Goal: Task Accomplishment & Management: Manage account settings

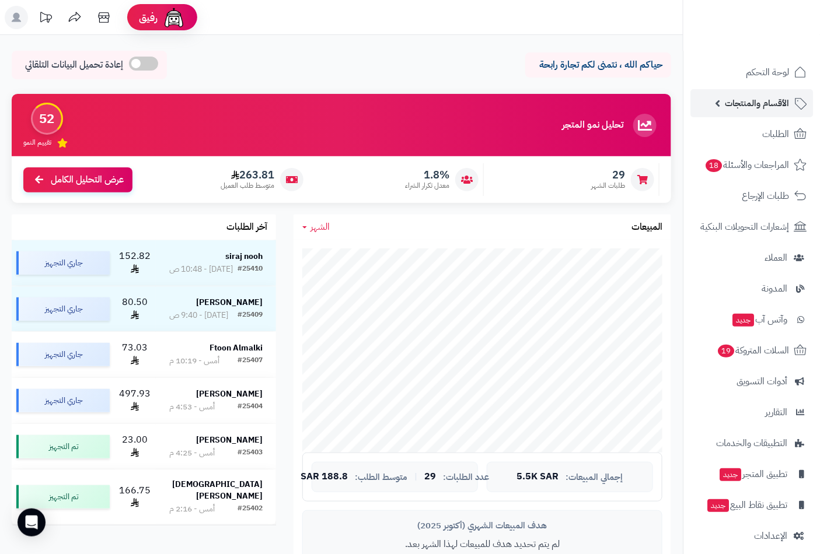
click at [767, 98] on span "الأقسام والمنتجات" at bounding box center [757, 103] width 64 height 16
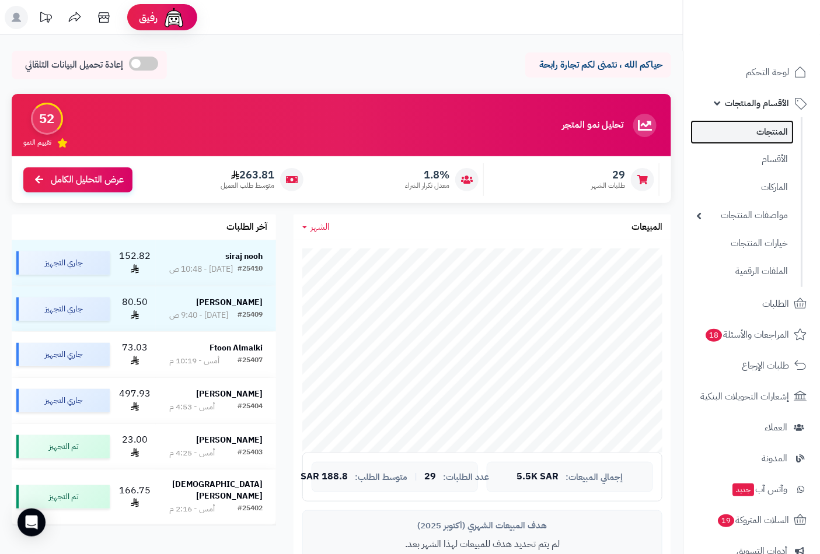
click at [767, 132] on link "المنتجات" at bounding box center [741, 132] width 103 height 24
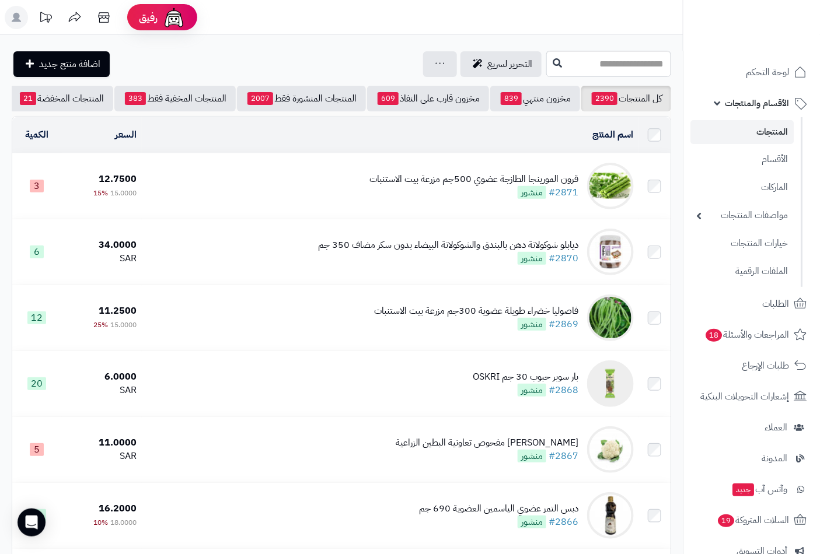
scroll to position [0, -110]
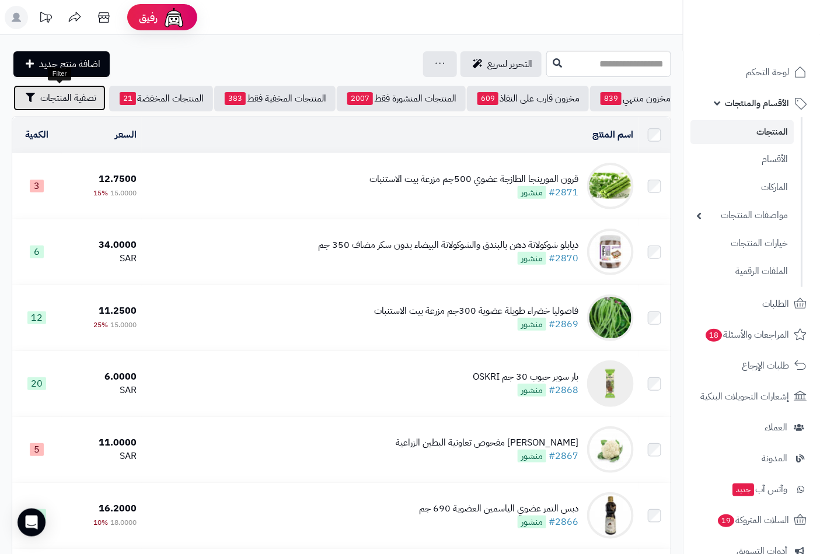
click at [58, 98] on span "تصفية المنتجات" at bounding box center [68, 98] width 56 height 14
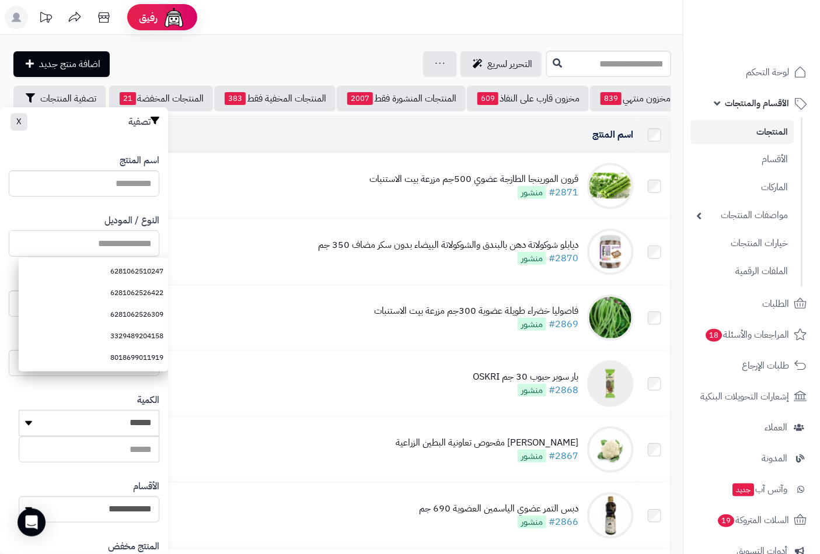
paste input "**********"
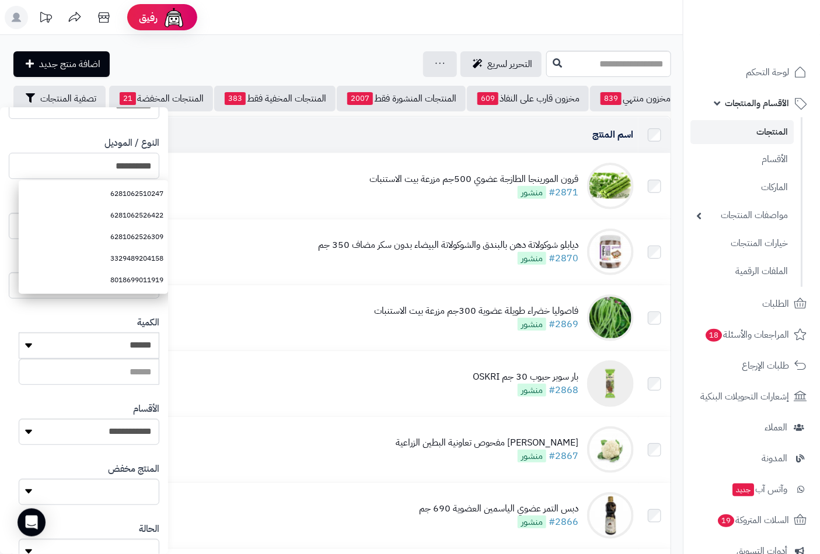
scroll to position [159, 0]
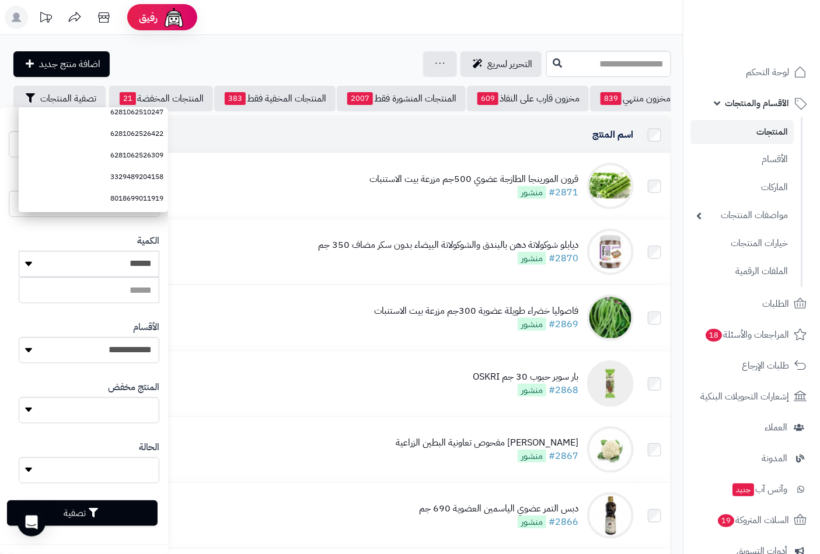
type input "**********"
click at [108, 506] on button "تصفية" at bounding box center [82, 514] width 151 height 26
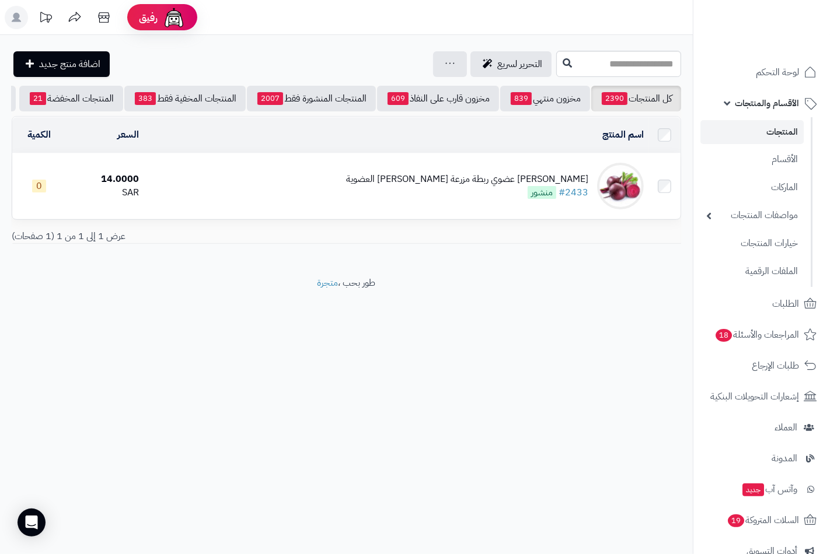
click at [504, 200] on div "شمندر عضوي ربطة مزرعة الشهوان العضوية #2433 منشور" at bounding box center [467, 186] width 242 height 27
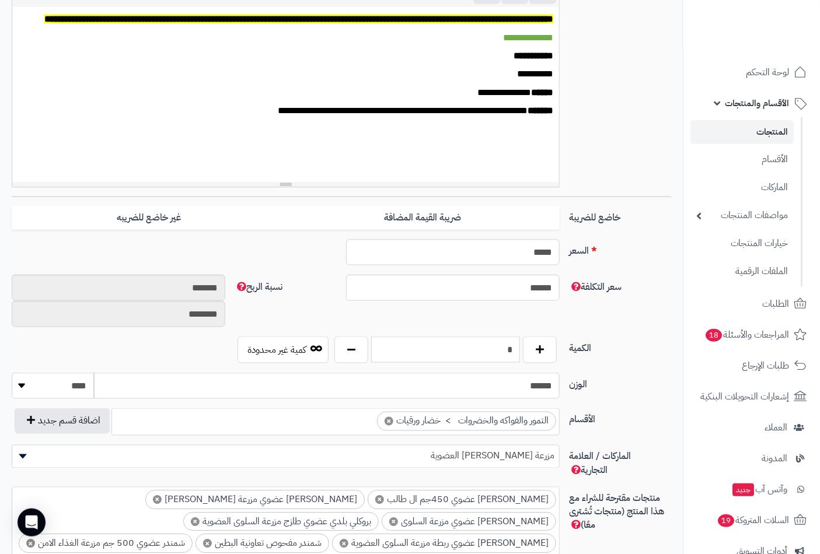
scroll to position [324, 0]
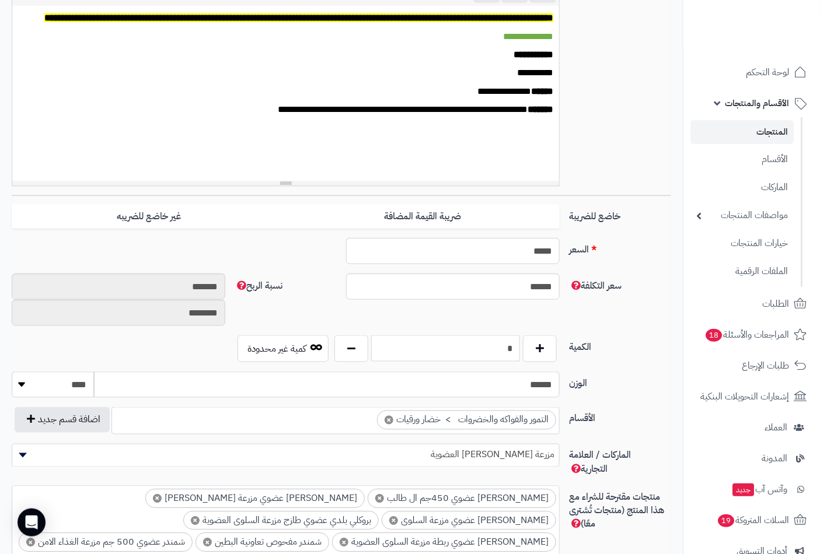
drag, startPoint x: 498, startPoint y: 345, endPoint x: 565, endPoint y: 344, distance: 67.1
click at [565, 344] on div "الكمية * كمية غير محدودة" at bounding box center [341, 353] width 669 height 36
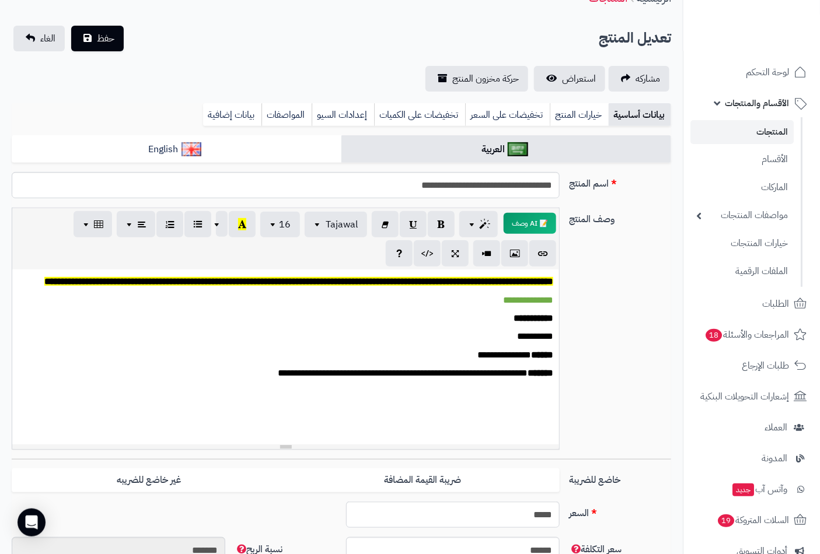
scroll to position [0, 0]
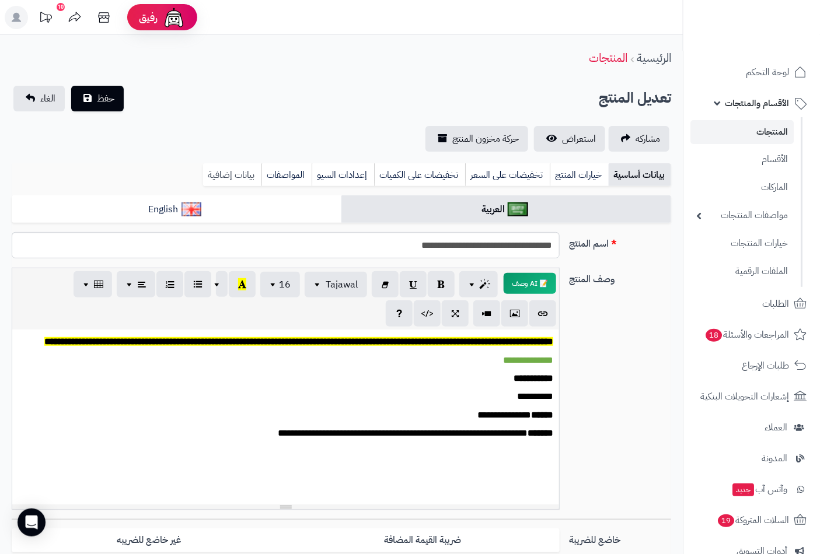
type input "**"
click at [246, 170] on link "بيانات إضافية" at bounding box center [232, 174] width 58 height 23
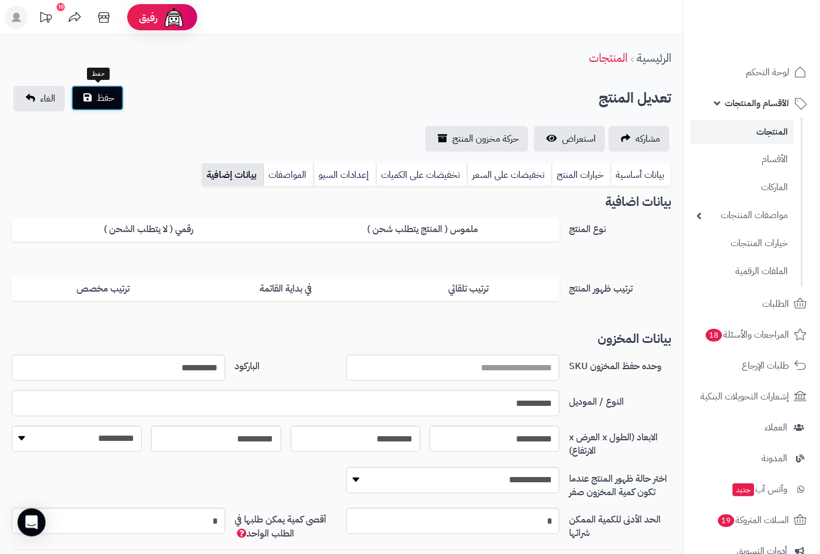
click at [110, 95] on span "حفظ" at bounding box center [106, 98] width 18 height 14
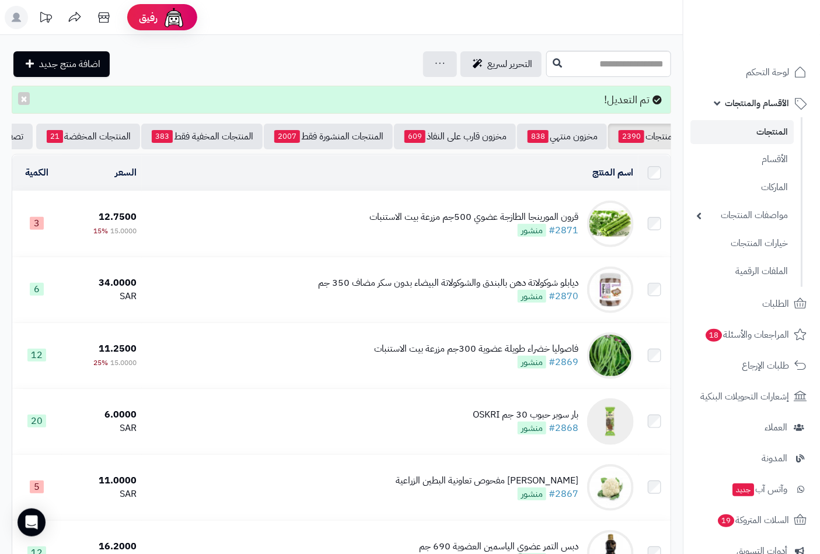
scroll to position [0, -110]
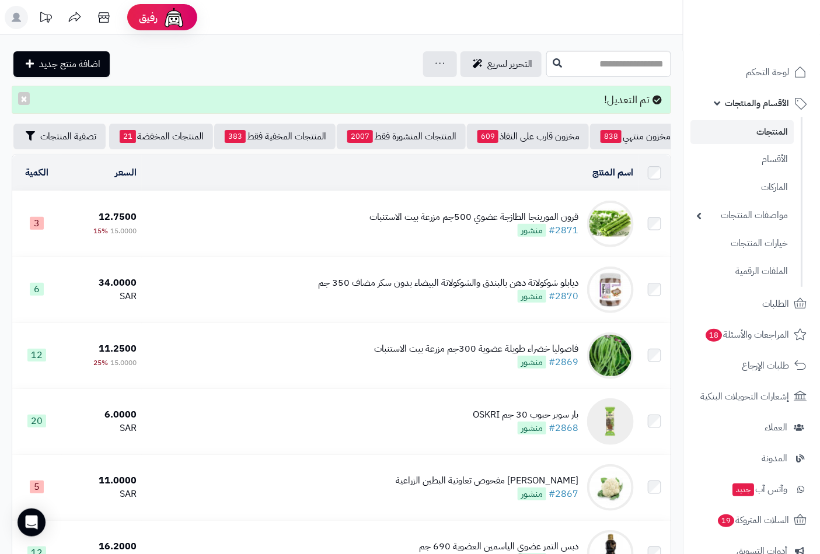
drag, startPoint x: 421, startPoint y: 160, endPoint x: 9, endPoint y: 145, distance: 412.8
click at [64, 139] on span "تصفية المنتجات" at bounding box center [68, 137] width 56 height 14
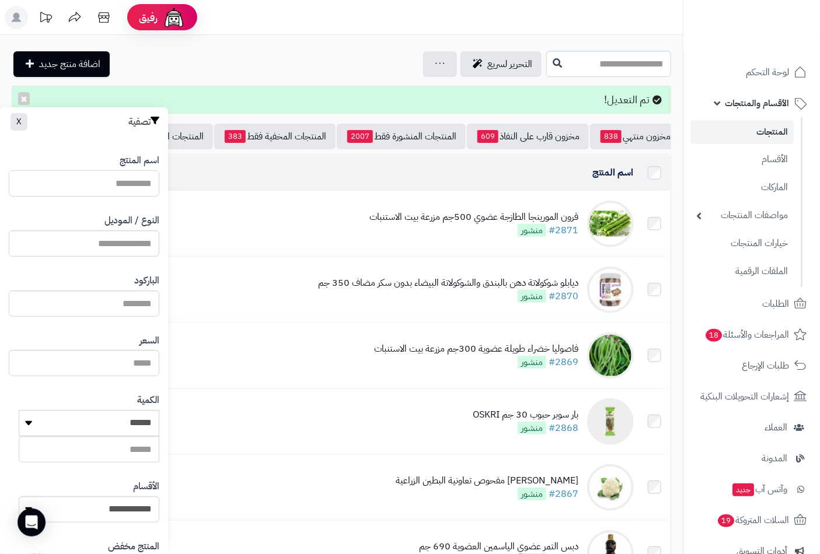
click at [137, 186] on input "اسم المنتج" at bounding box center [84, 183] width 151 height 26
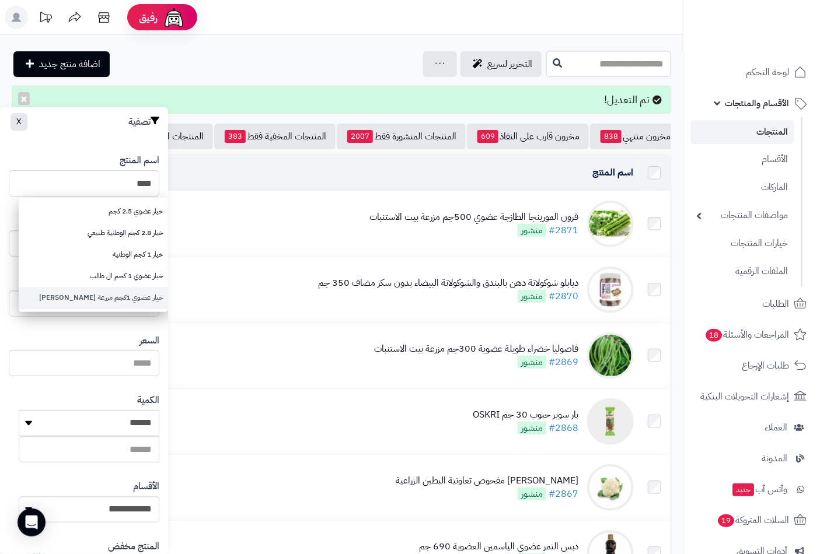
type input "****"
click at [124, 299] on link "خيار عضوي 1كجم مزرعة الشهوان" at bounding box center [93, 298] width 149 height 22
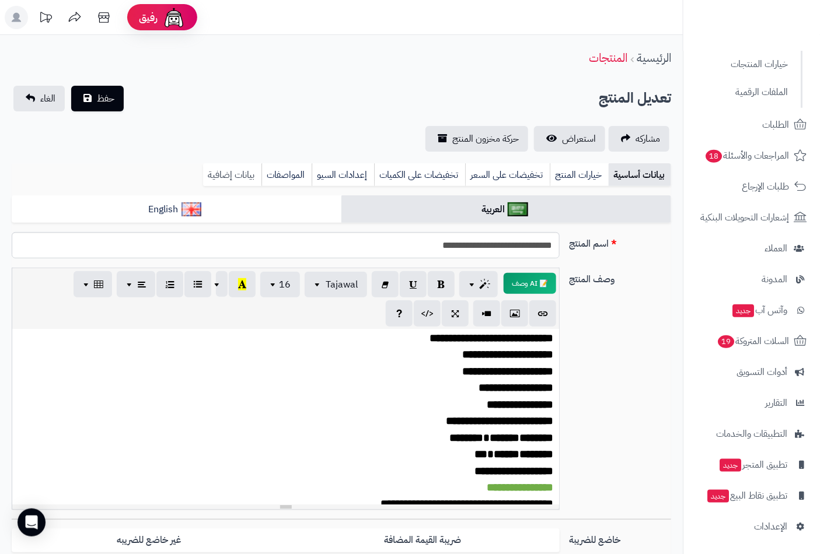
click at [219, 169] on link "بيانات إضافية" at bounding box center [232, 174] width 58 height 23
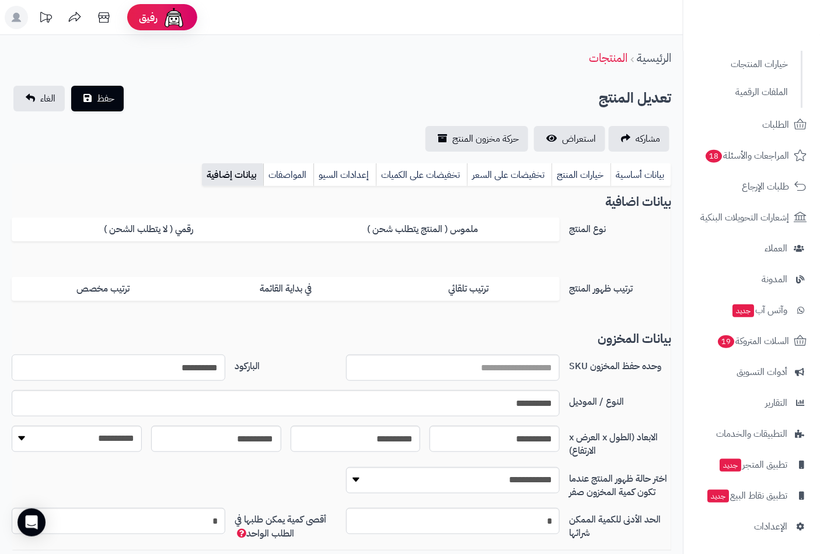
click at [197, 370] on input "**********" at bounding box center [119, 368] width 214 height 26
click at [89, 91] on button "حفظ" at bounding box center [97, 98] width 53 height 26
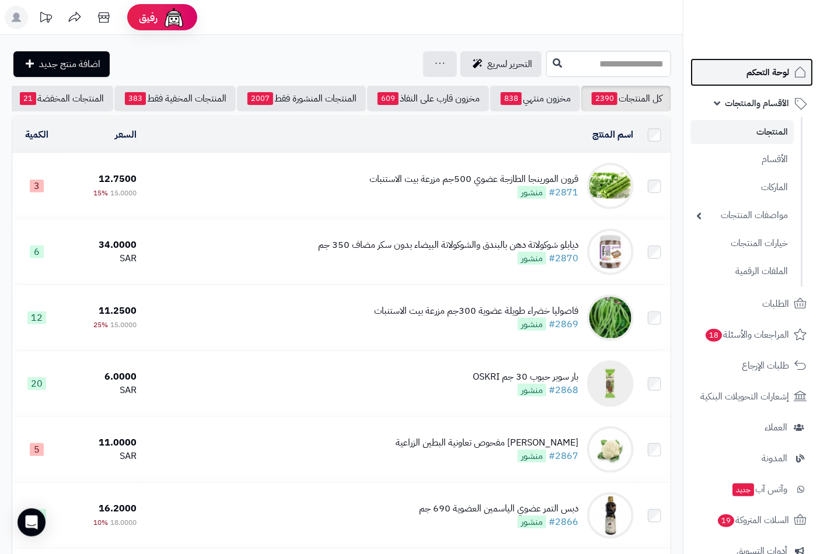
click at [770, 73] on span "لوحة التحكم" at bounding box center [767, 72] width 43 height 16
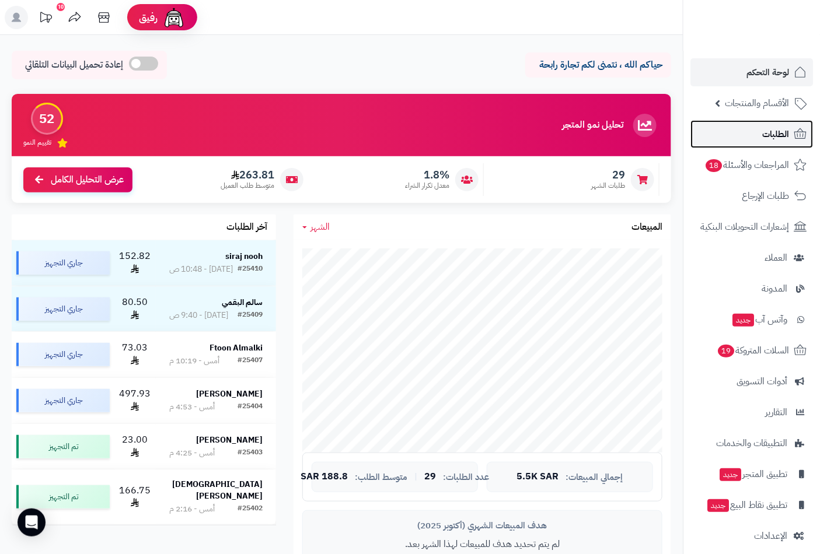
click at [773, 137] on span "الطلبات" at bounding box center [775, 134] width 27 height 16
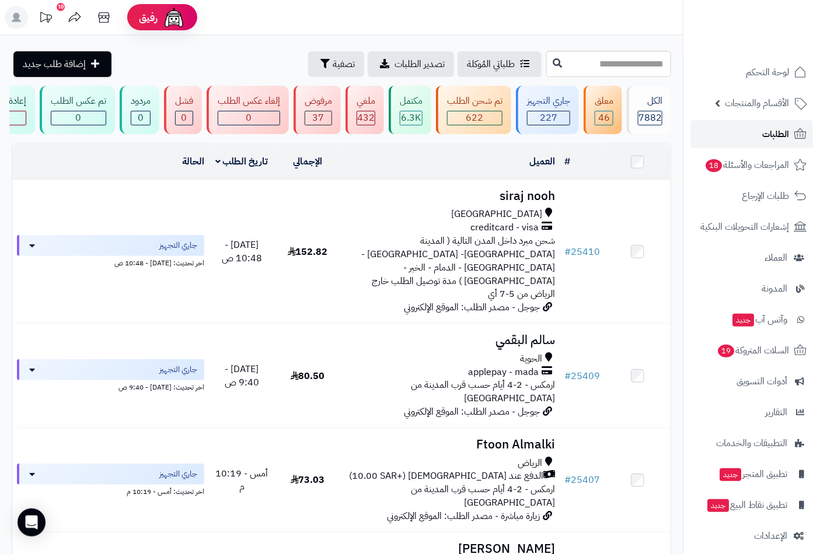
click at [777, 134] on span "الطلبات" at bounding box center [775, 134] width 27 height 16
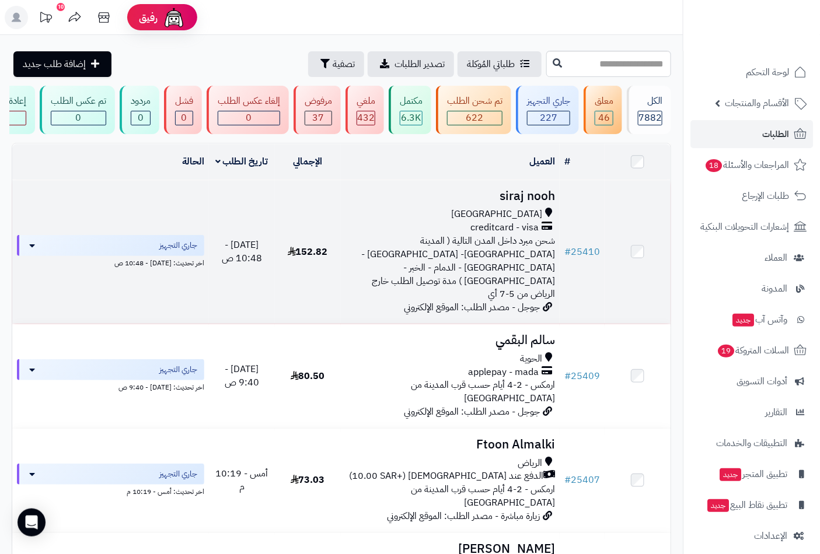
click at [533, 203] on h3 "siraj nooh" at bounding box center [450, 196] width 210 height 13
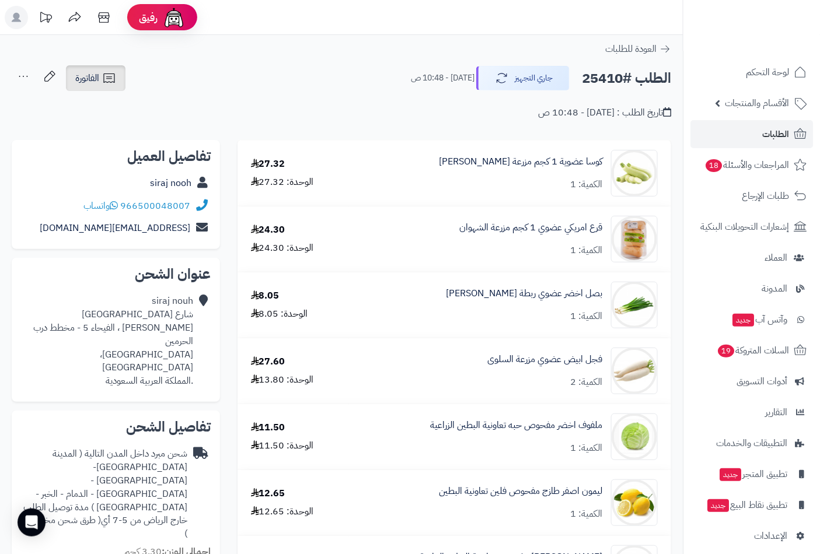
click at [83, 74] on span "الفاتورة" at bounding box center [87, 78] width 24 height 14
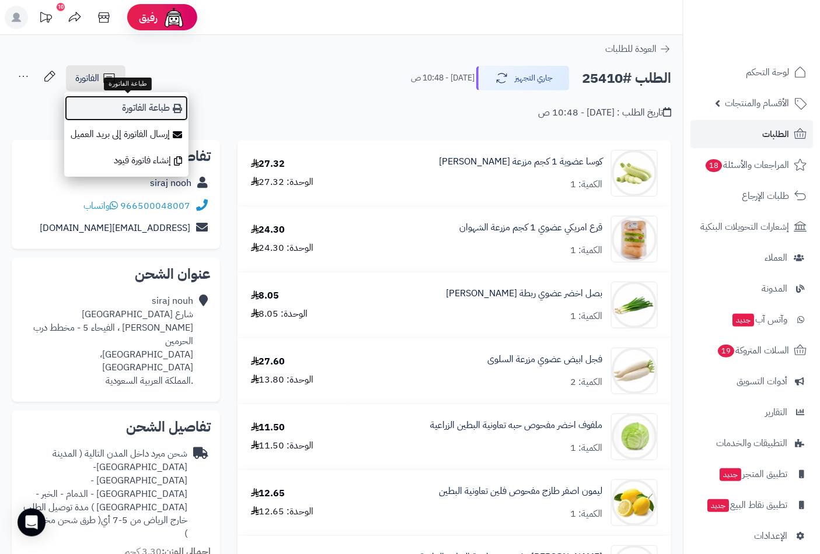
click at [123, 109] on link "طباعة الفاتورة" at bounding box center [126, 108] width 124 height 26
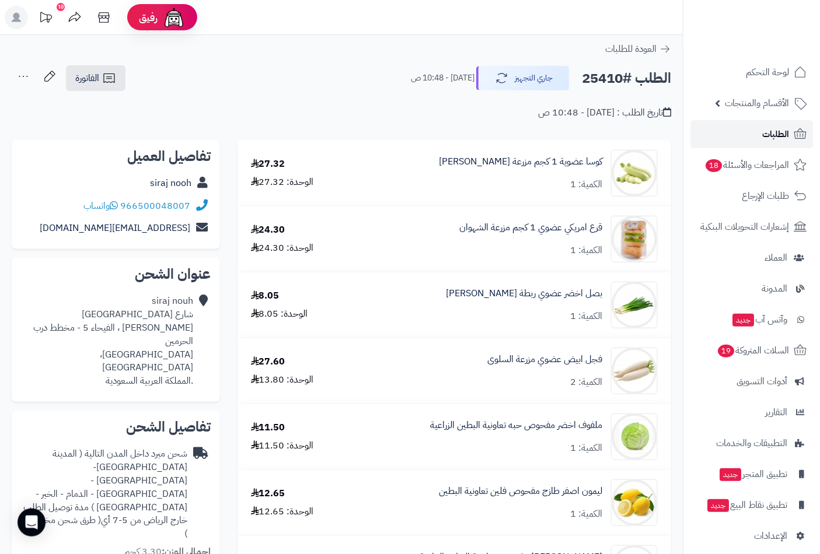
click at [761, 129] on link "الطلبات" at bounding box center [751, 134] width 123 height 28
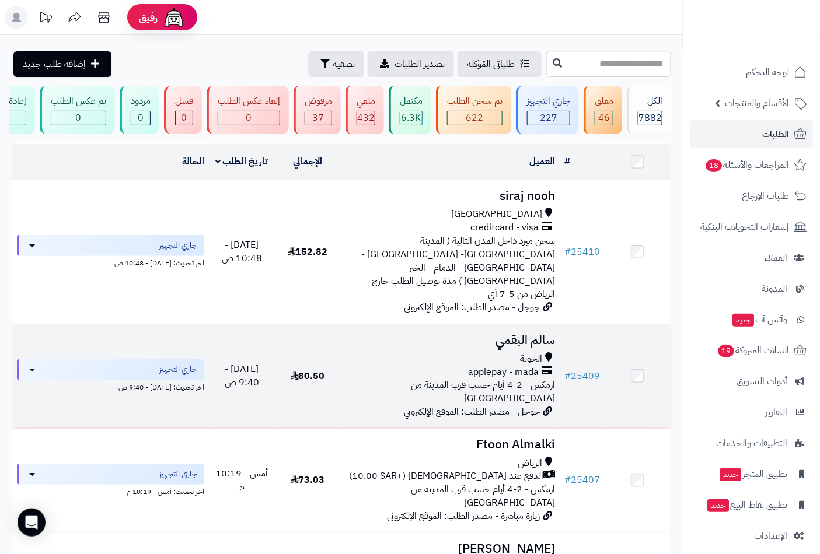
click at [522, 334] on h3 "سالم البقمي" at bounding box center [450, 340] width 210 height 13
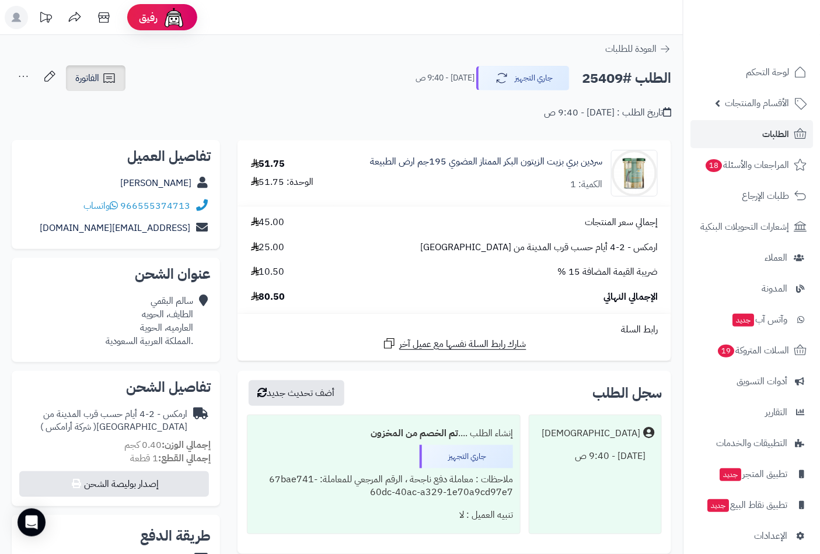
click at [102, 82] on link "الفاتورة" at bounding box center [96, 78] width 60 height 26
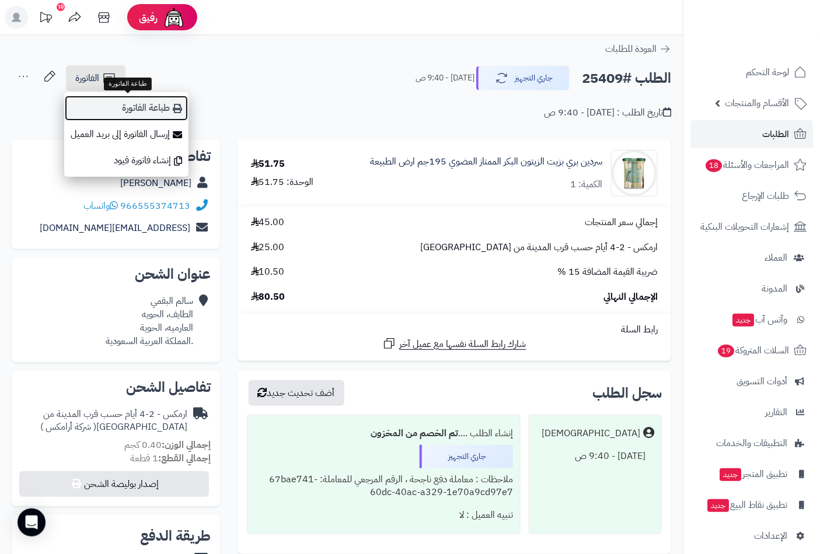
click at [124, 109] on link "طباعة الفاتورة" at bounding box center [126, 108] width 124 height 26
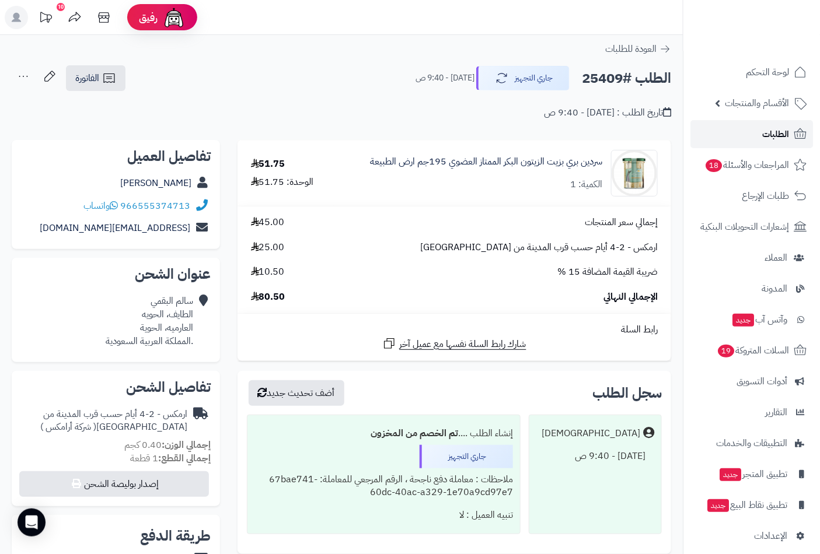
click at [778, 137] on span "الطلبات" at bounding box center [775, 134] width 27 height 16
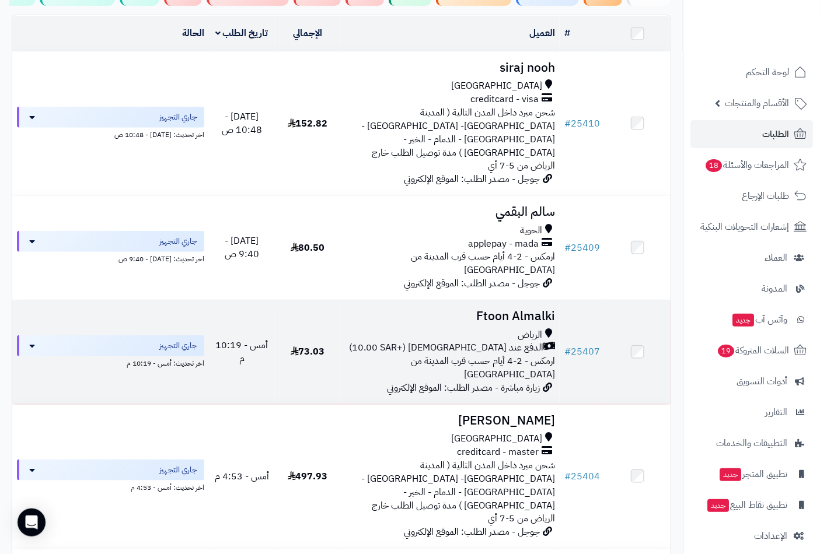
scroll to position [130, 0]
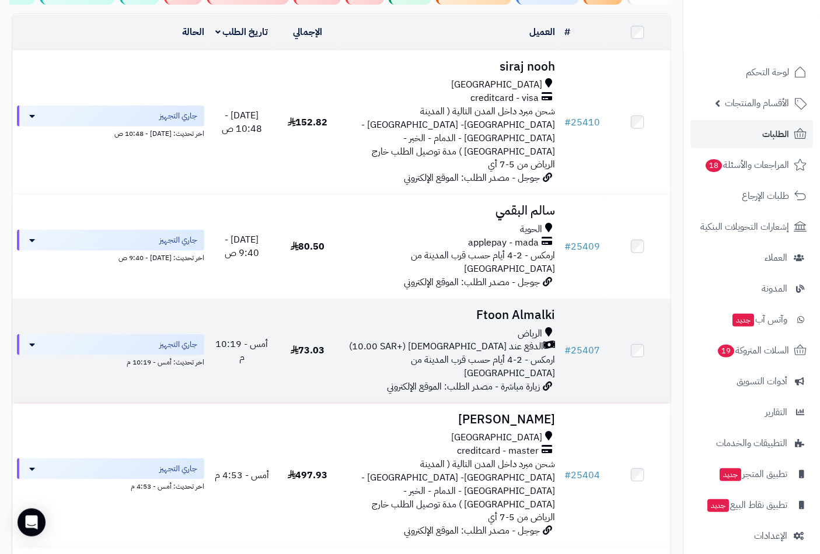
click at [517, 309] on h3 "Ftoon Almalki" at bounding box center [450, 315] width 210 height 13
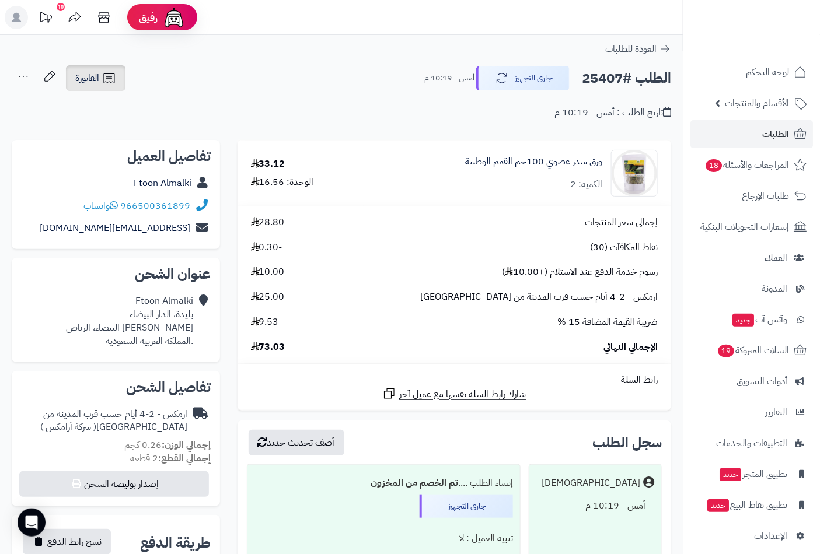
click at [89, 82] on span "الفاتورة" at bounding box center [87, 78] width 24 height 14
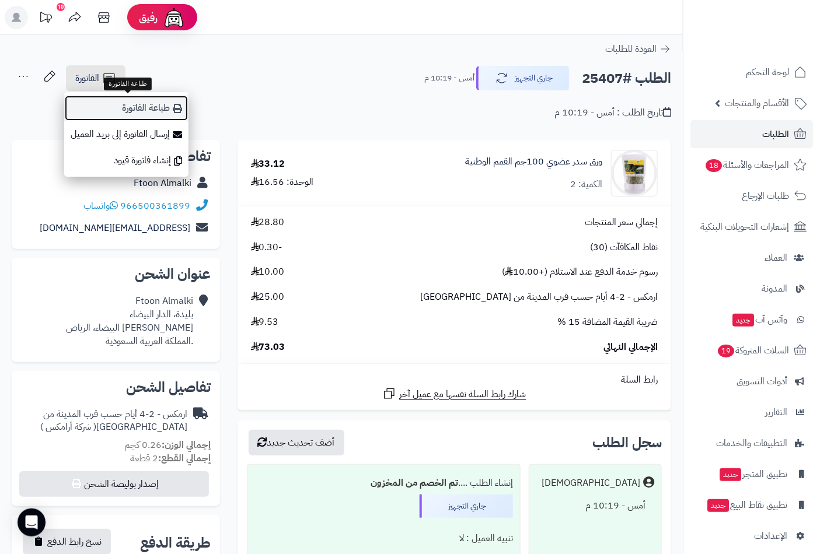
click at [144, 112] on link "طباعة الفاتورة" at bounding box center [126, 108] width 124 height 26
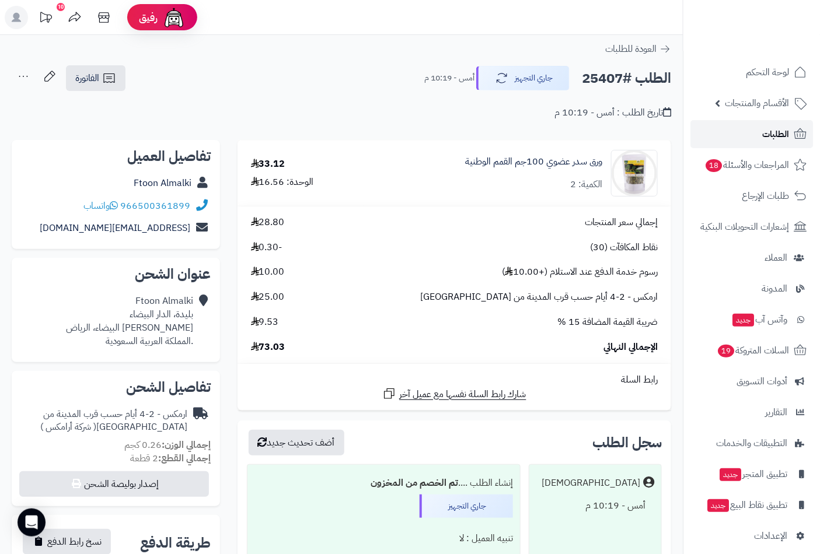
click at [771, 134] on span "الطلبات" at bounding box center [775, 134] width 27 height 16
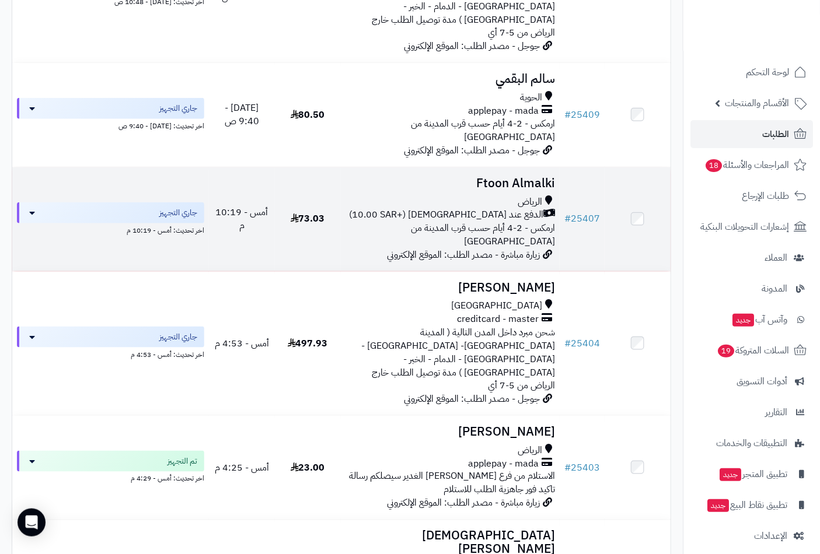
scroll to position [194, 0]
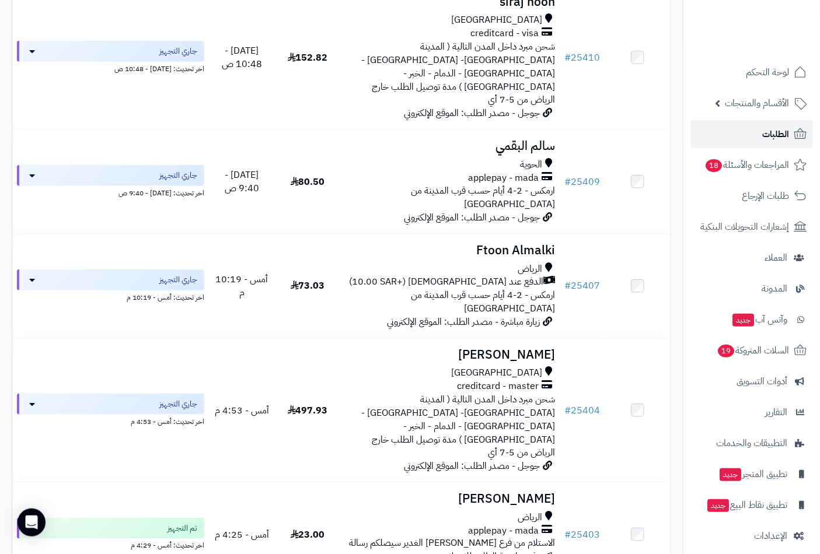
click at [764, 136] on span "الطلبات" at bounding box center [775, 134] width 27 height 16
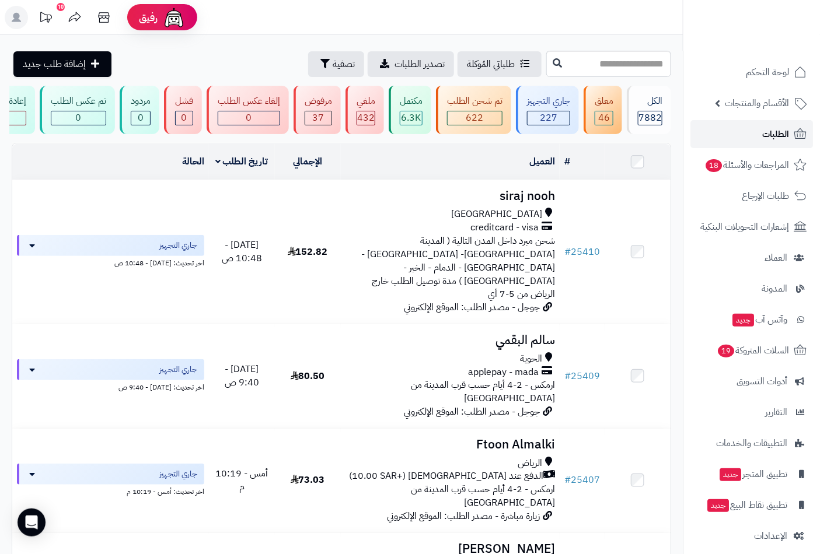
click at [769, 132] on span "الطلبات" at bounding box center [775, 134] width 27 height 16
click at [768, 132] on span "الطلبات" at bounding box center [775, 134] width 27 height 16
click at [776, 68] on span "لوحة التحكم" at bounding box center [767, 72] width 43 height 16
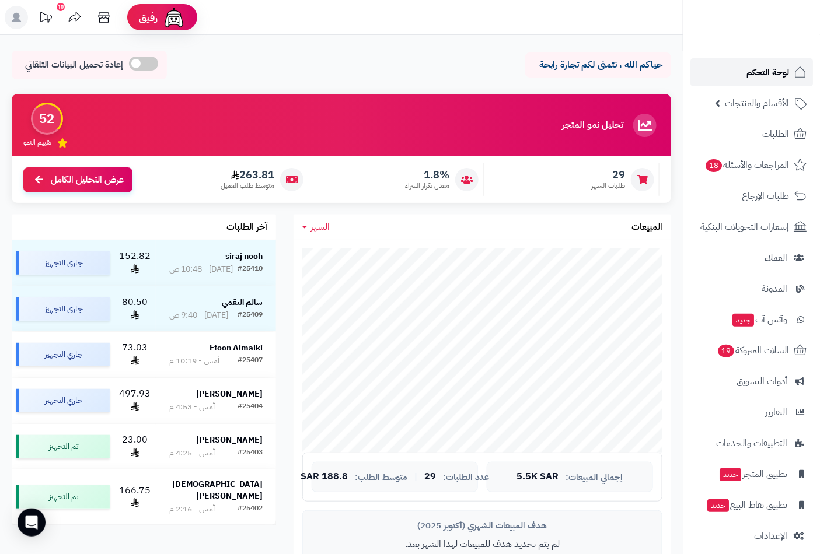
click at [776, 68] on span "لوحة التحكم" at bounding box center [767, 72] width 43 height 16
click at [772, 138] on span "الطلبات" at bounding box center [775, 134] width 27 height 16
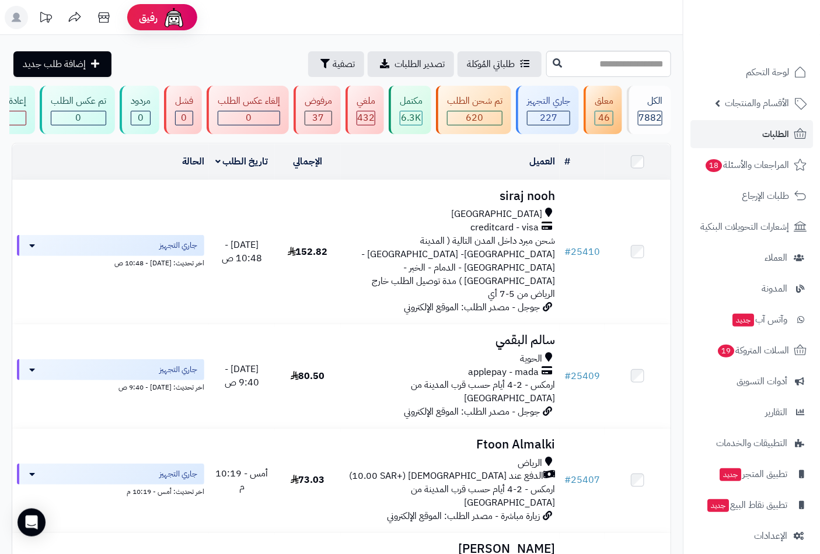
scroll to position [0, -222]
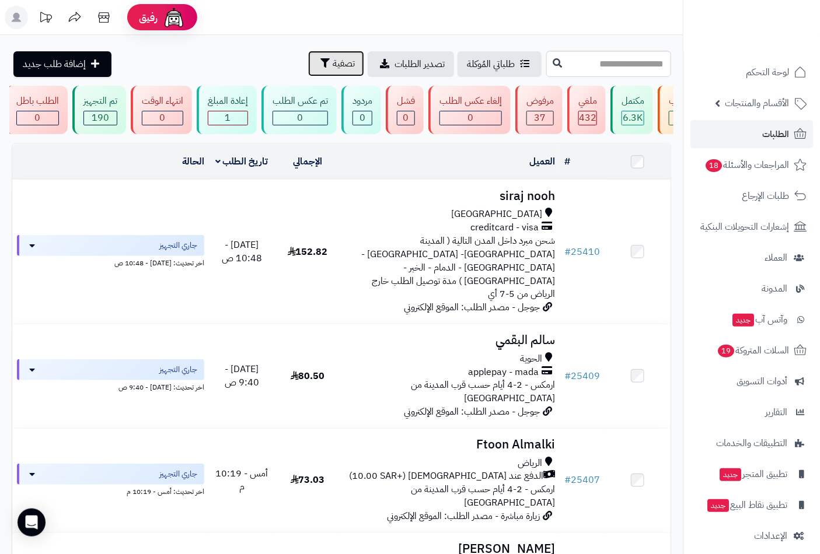
click at [333, 66] on span "تصفية" at bounding box center [344, 64] width 22 height 14
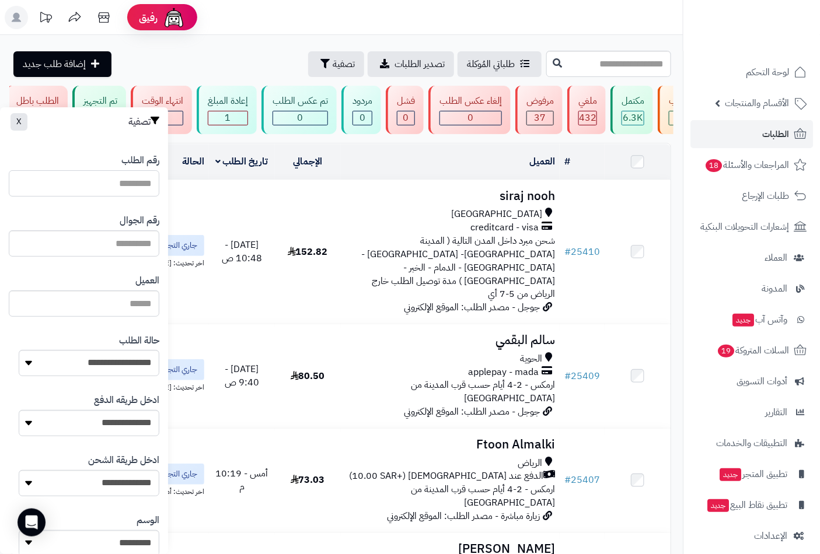
click at [131, 184] on input "رقم الطلب" at bounding box center [84, 183] width 151 height 26
type input "*"
type input "**"
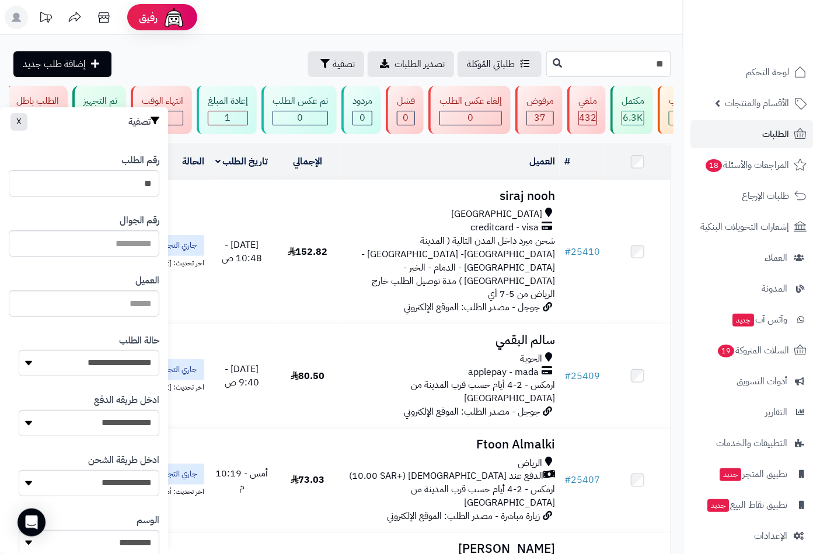
type input "***"
type input "****"
type input "*****"
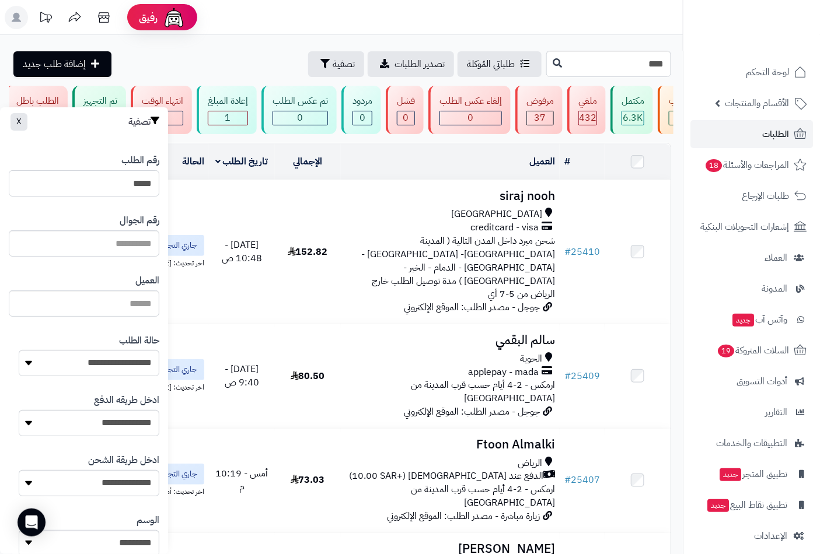
type input "*****"
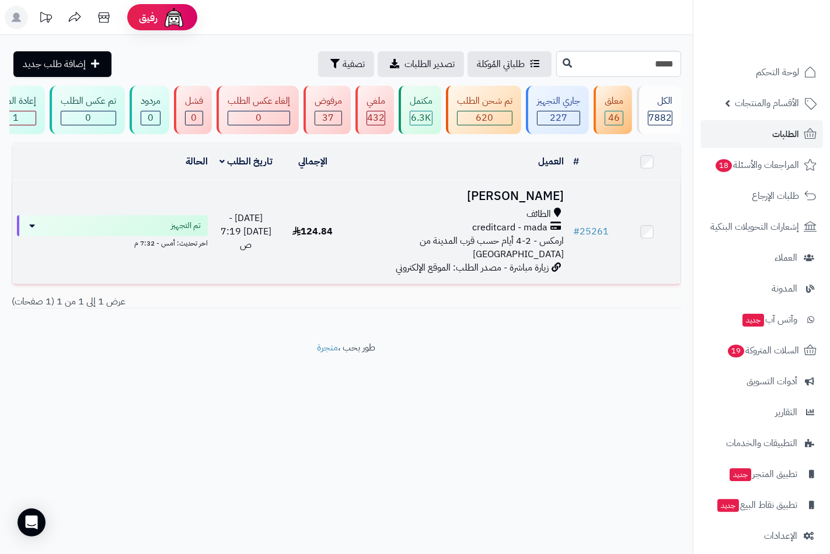
click at [508, 218] on div "الطائف" at bounding box center [457, 214] width 213 height 13
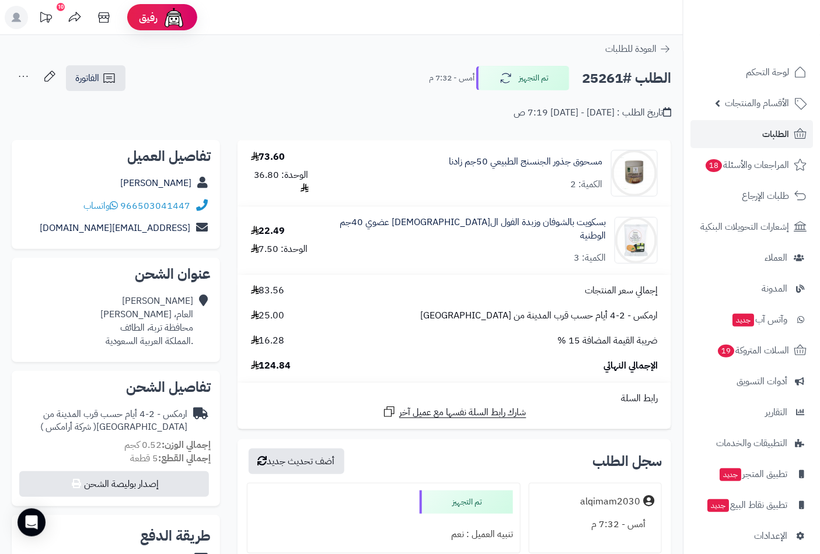
click at [596, 78] on h2 "الطلب #25261" at bounding box center [626, 79] width 89 height 24
copy h2 "25261"
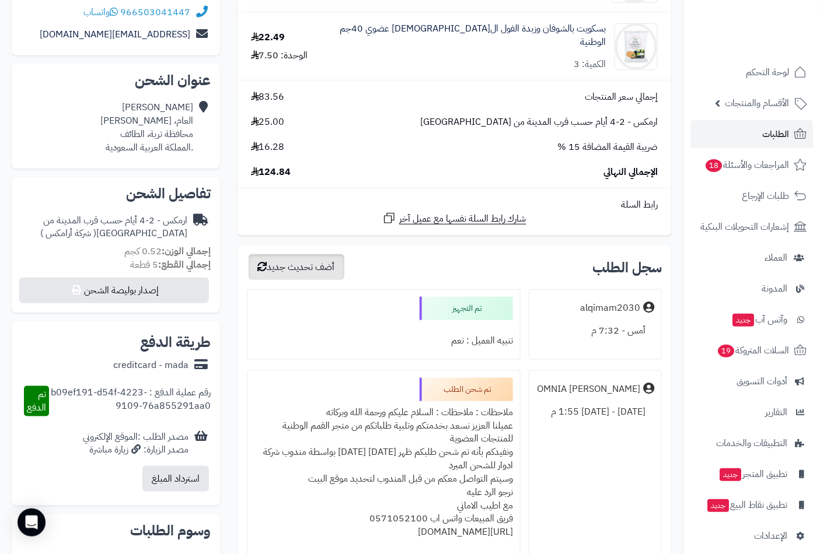
scroll to position [194, 0]
click at [278, 170] on span "124.84" at bounding box center [271, 171] width 40 height 13
copy span "124.84"
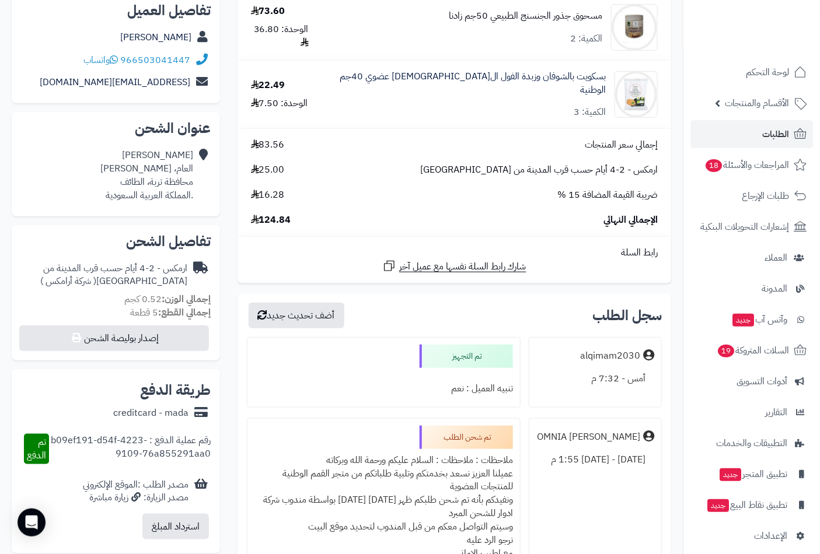
scroll to position [65, 0]
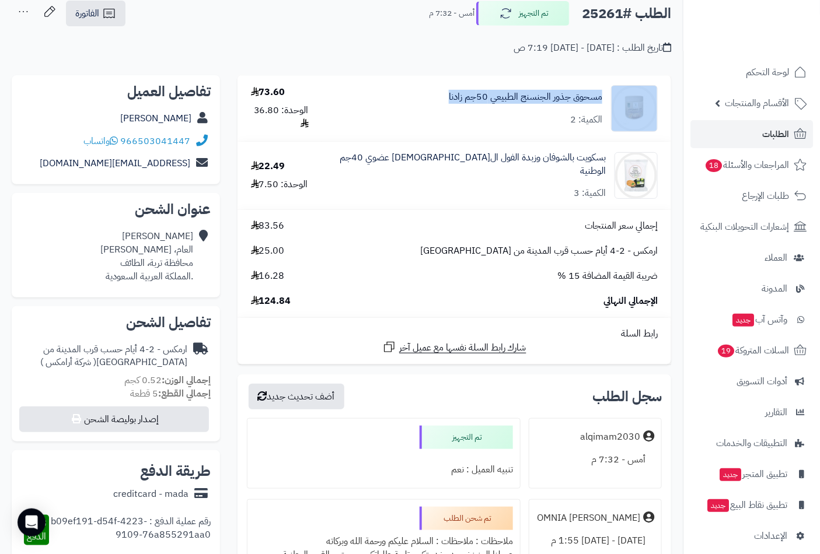
drag, startPoint x: 447, startPoint y: 93, endPoint x: 623, endPoint y: 103, distance: 175.9
click at [623, 103] on div "مسحوق جذور الجنسنج الطبيعي 50جم زادنا الكمية: 2" at bounding box center [497, 108] width 340 height 47
copy div "مسحوق جذور الجنسنج الطبيعي 50جم زادنا"
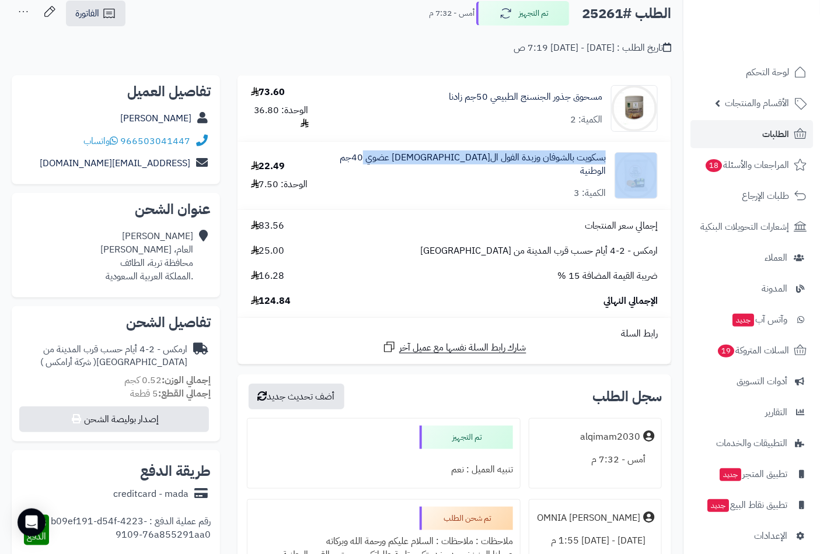
drag, startPoint x: 376, startPoint y: 160, endPoint x: 608, endPoint y: 159, distance: 232.2
click at [608, 159] on div "بسكويت بالشوفان وزبدة الفول السوداني عضوي 40جم الوطنية الكمية: 3" at bounding box center [497, 176] width 340 height 50
copy div "بسكويت بالشوفان وزبدة الفول السوداني عضوي 40جم الوطنية"
click at [783, 130] on span "الطلبات" at bounding box center [775, 134] width 27 height 16
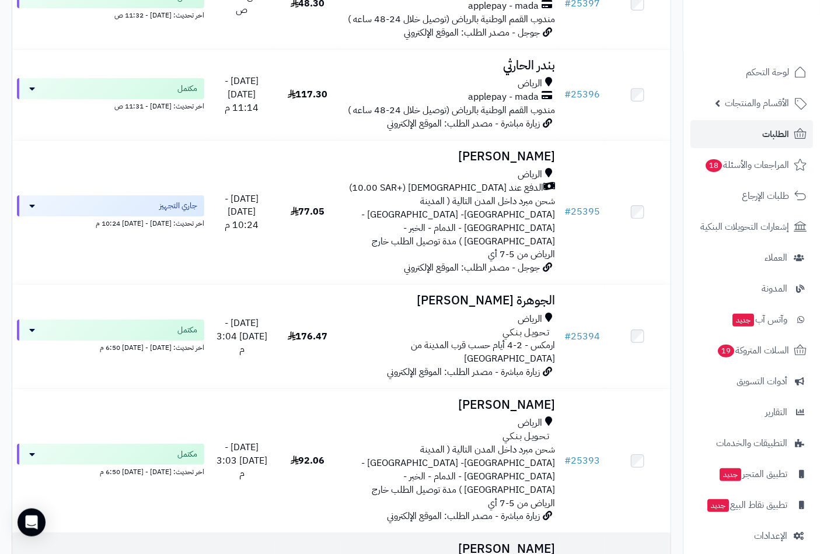
scroll to position [1296, 0]
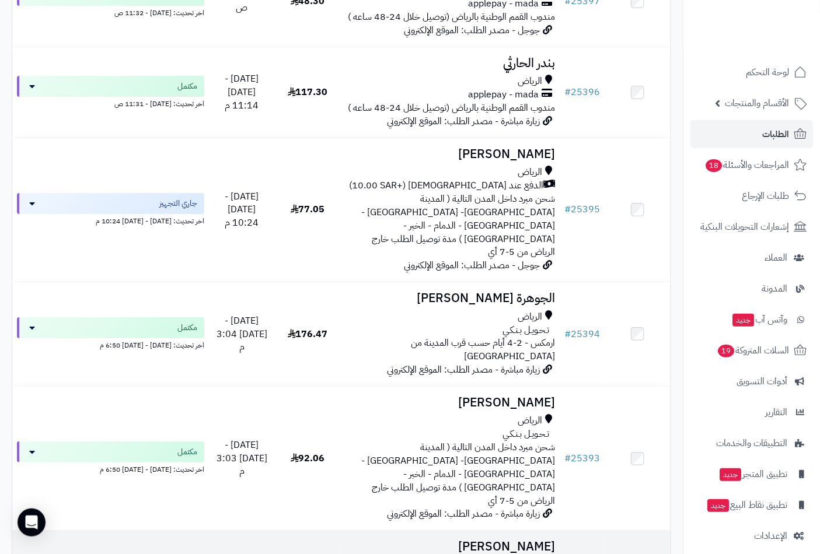
click at [541, 540] on h3 "فهد محمد" at bounding box center [450, 546] width 210 height 13
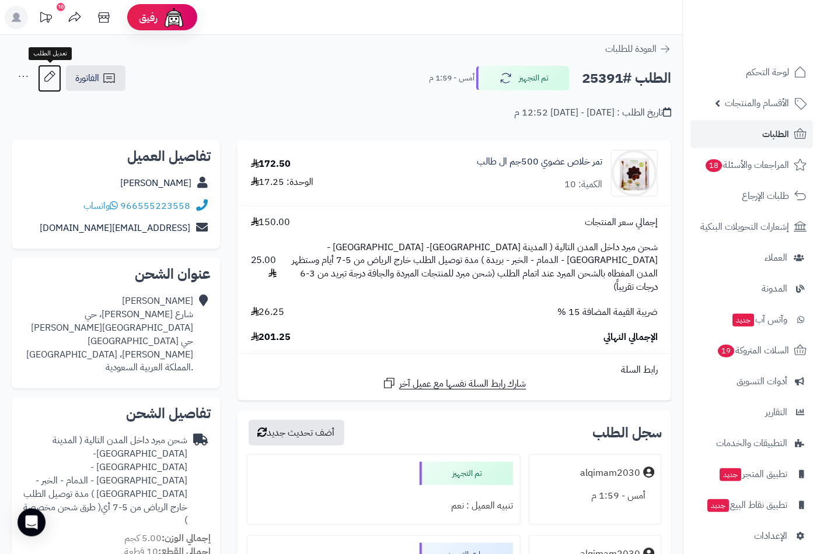
click at [51, 81] on icon at bounding box center [49, 76] width 23 height 23
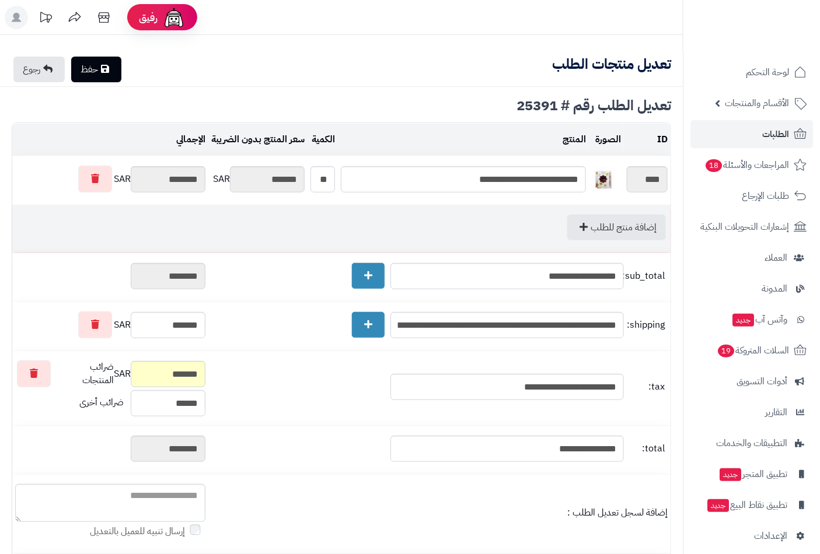
type textarea "**********"
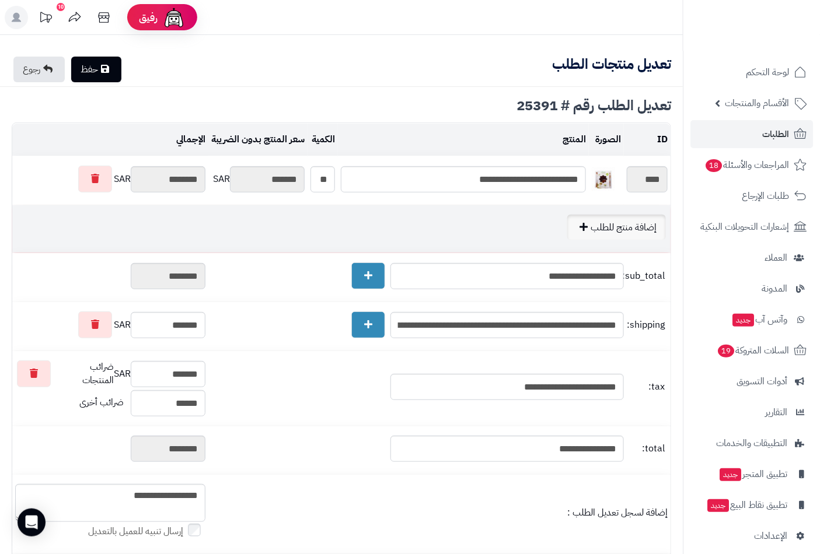
click at [606, 230] on link "إضافة منتج للطلب" at bounding box center [616, 228] width 99 height 26
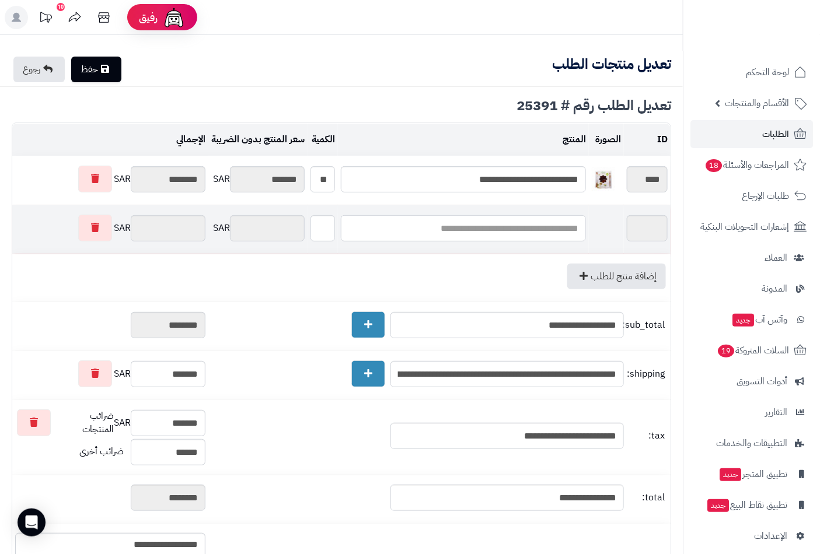
click at [540, 223] on input "text" at bounding box center [463, 228] width 245 height 26
type input "*"
type input "******"
type input "********"
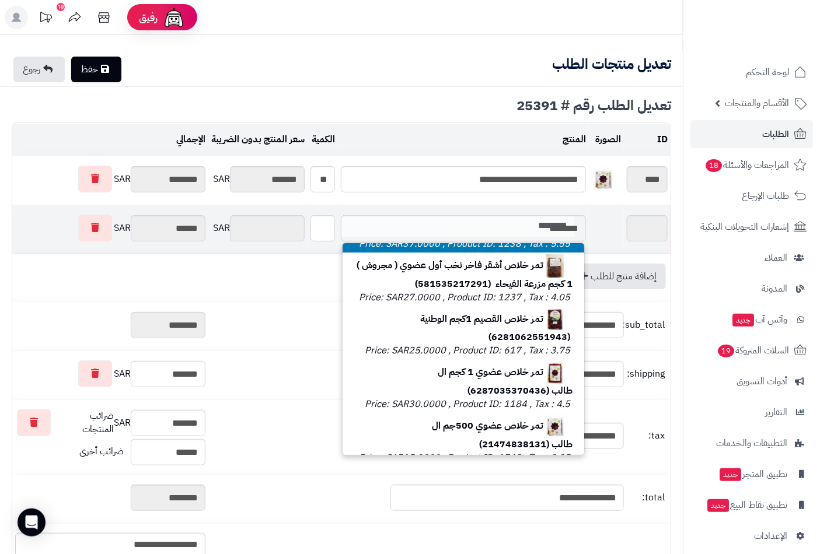
scroll to position [194, 0]
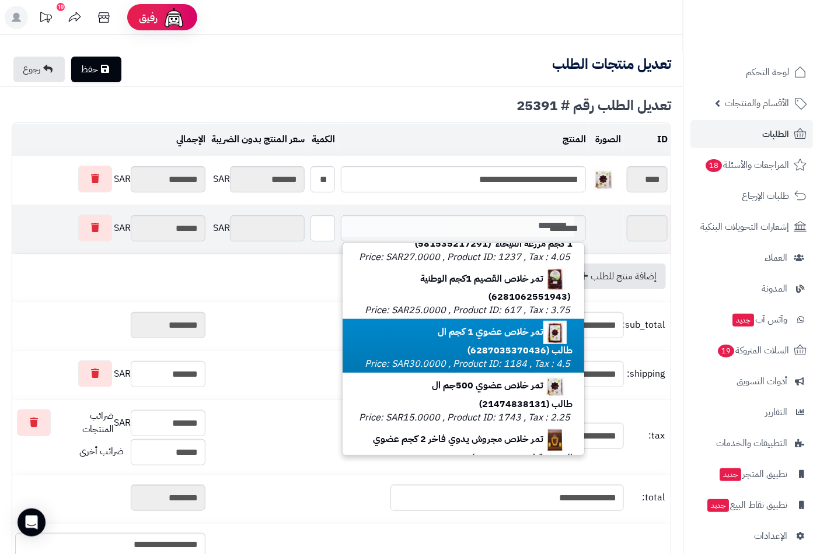
type input "********"
click at [467, 358] on b "تمر خلاص عضوي 1 كجم ال طالب (6287035370436)" at bounding box center [505, 341] width 135 height 33
type input "********"
type input "*******"
type input "********"
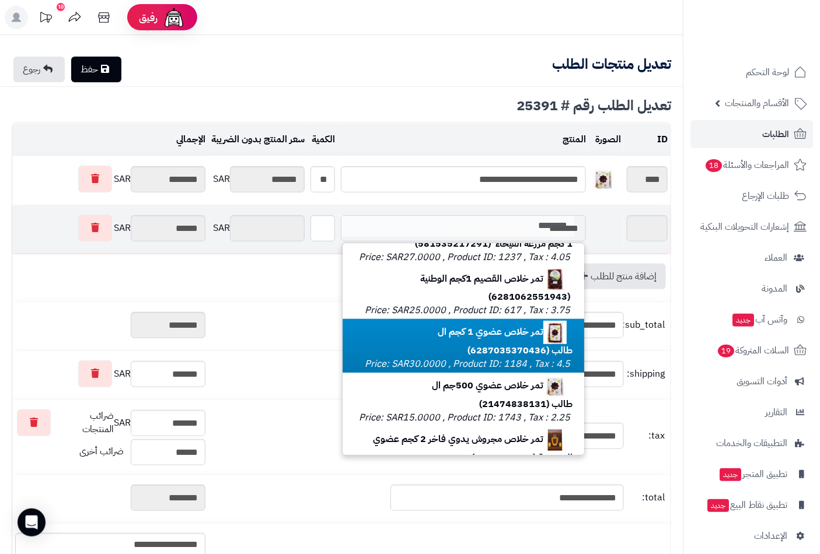
type input "****"
type input "*"
type input "*******"
type input "**********"
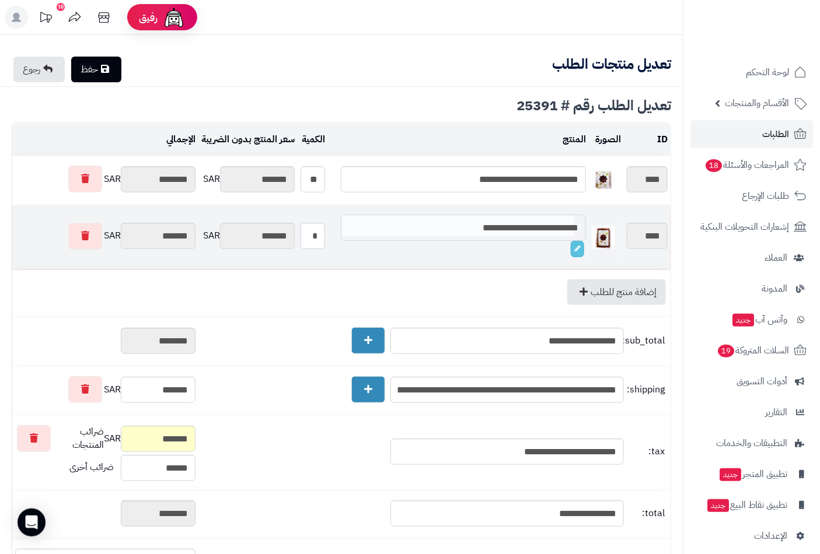
scroll to position [0, 0]
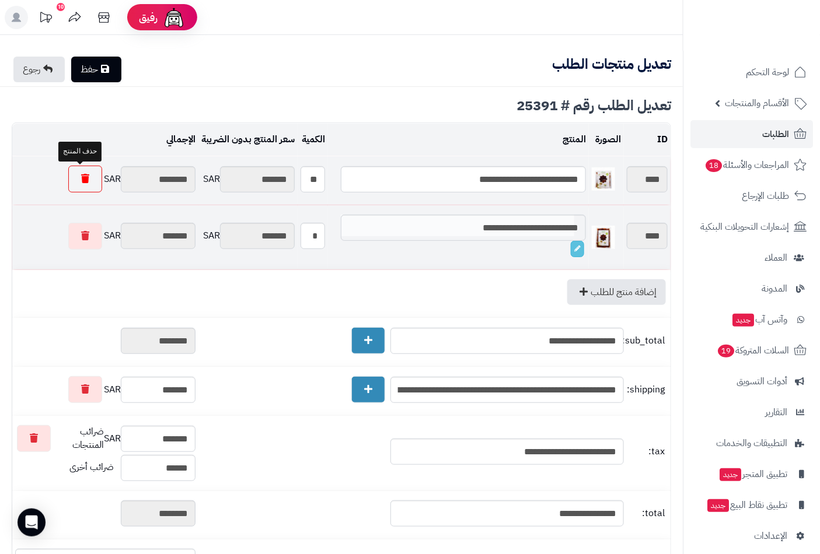
click at [81, 174] on icon at bounding box center [85, 178] width 8 height 9
type input "*******"
type input "******"
type input "*******"
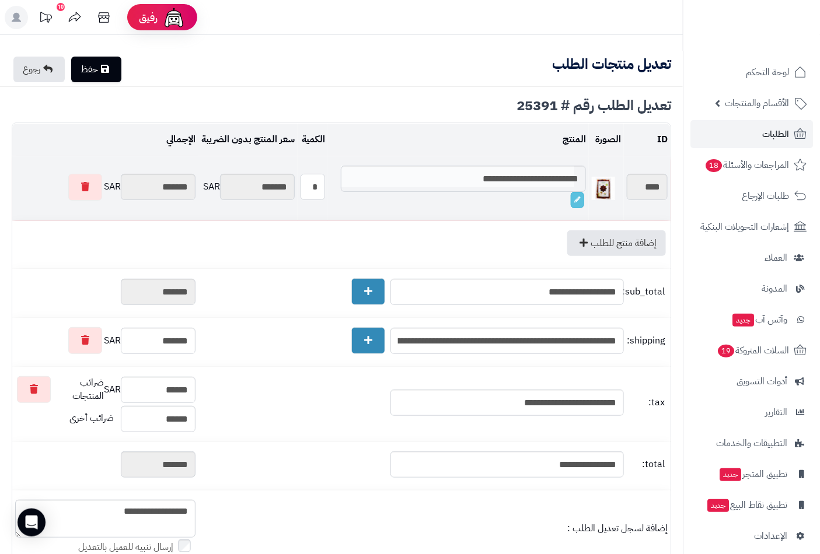
drag, startPoint x: 313, startPoint y: 188, endPoint x: 325, endPoint y: 188, distance: 11.7
click at [325, 188] on input "*" at bounding box center [312, 187] width 25 height 26
type input "*"
type input "********"
type input "*******"
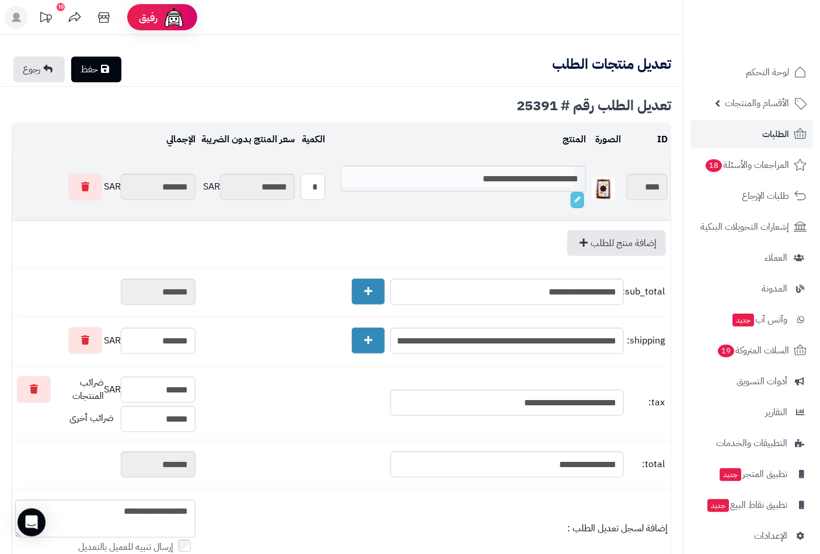
type input "********"
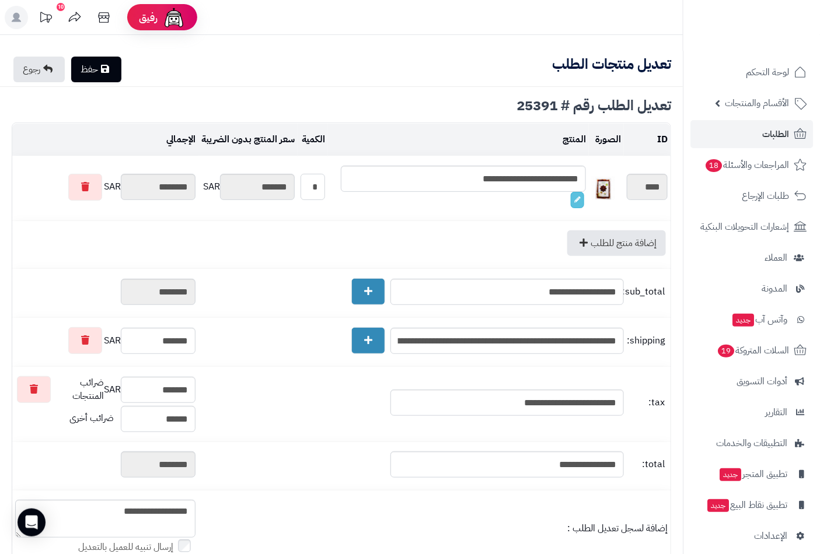
type input "*"
click at [97, 70] on link "حفظ" at bounding box center [96, 70] width 50 height 26
type input "**********"
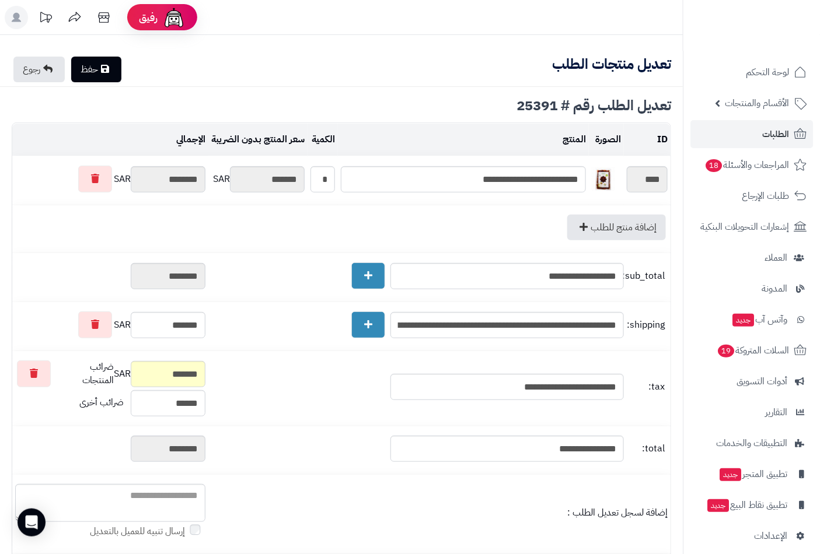
type textarea "**********"
click at [94, 64] on link "حفظ" at bounding box center [96, 70] width 50 height 26
type input "**********"
type textarea "**********"
click at [761, 131] on link "الطلبات" at bounding box center [751, 134] width 123 height 28
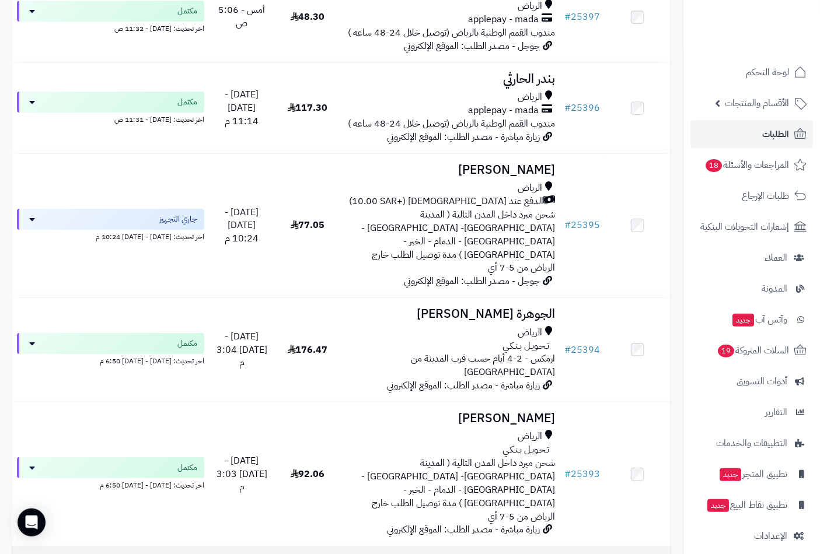
scroll to position [1361, 0]
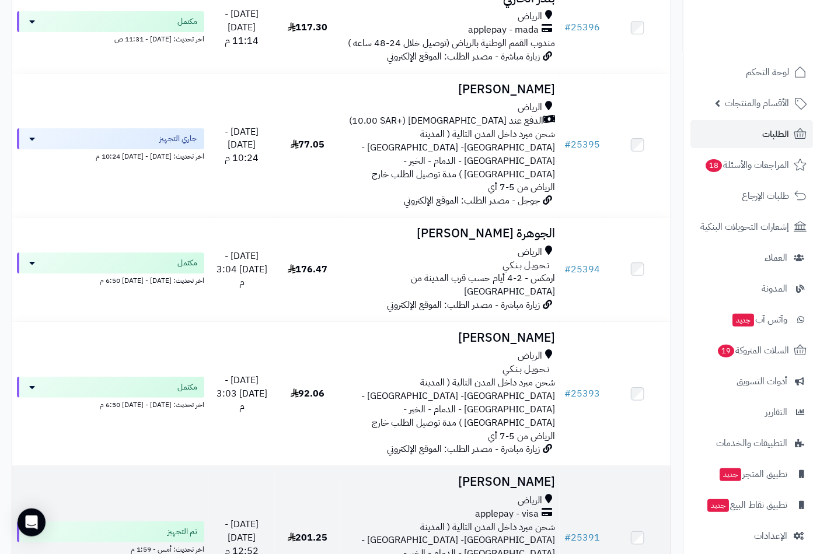
click at [523, 475] on h3 "[PERSON_NAME]" at bounding box center [450, 481] width 210 height 13
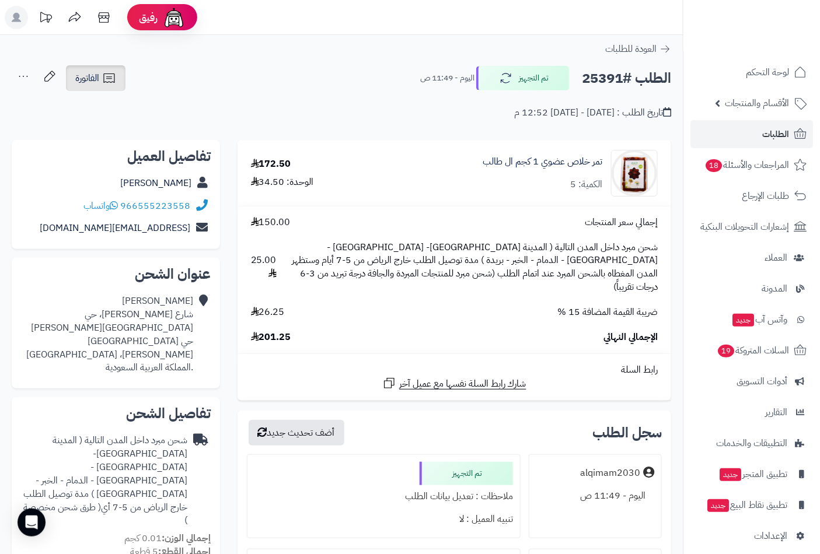
click at [106, 85] on link "الفاتورة" at bounding box center [96, 78] width 60 height 26
click at [768, 109] on span "الأقسام والمنتجات" at bounding box center [757, 103] width 64 height 16
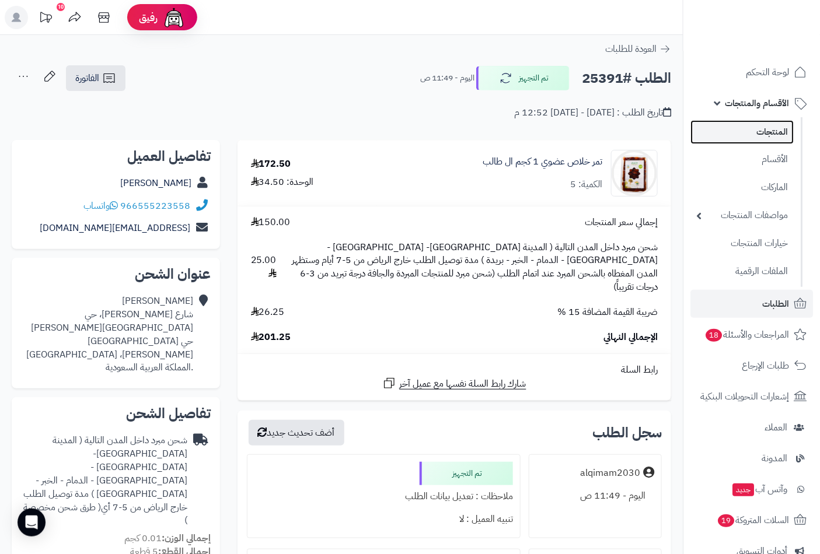
click at [771, 130] on link "المنتجات" at bounding box center [741, 132] width 103 height 24
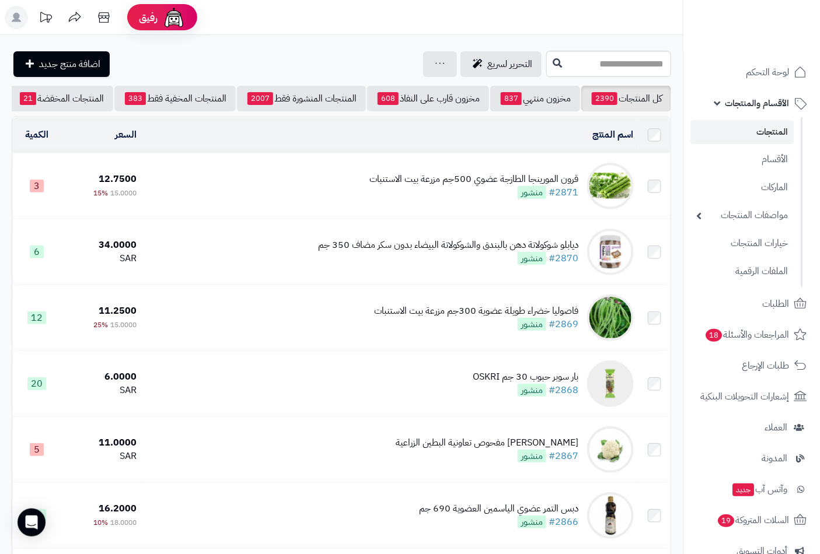
scroll to position [0, -110]
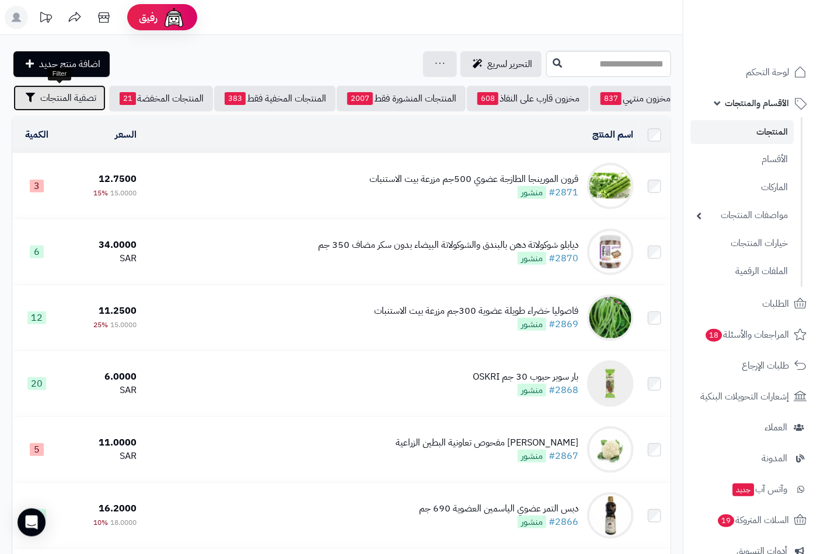
click at [76, 96] on span "تصفية المنتجات" at bounding box center [68, 98] width 56 height 14
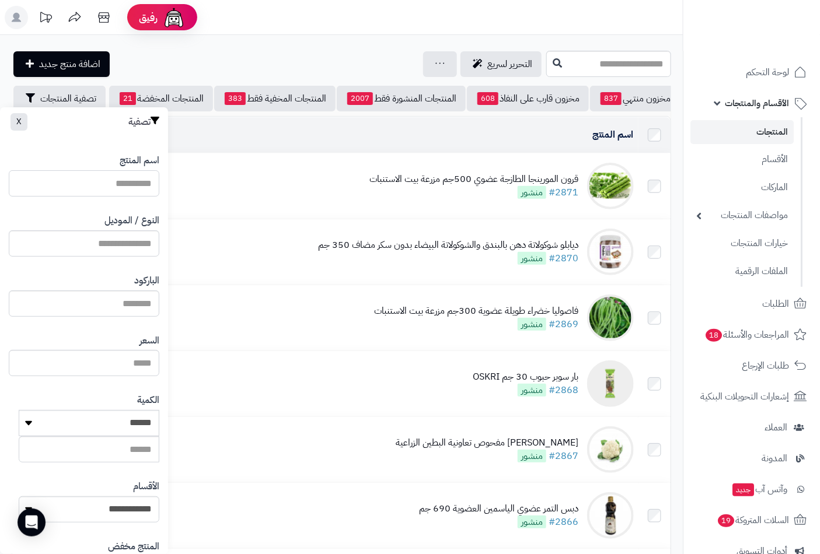
click at [131, 178] on input "اسم المنتج" at bounding box center [84, 183] width 151 height 26
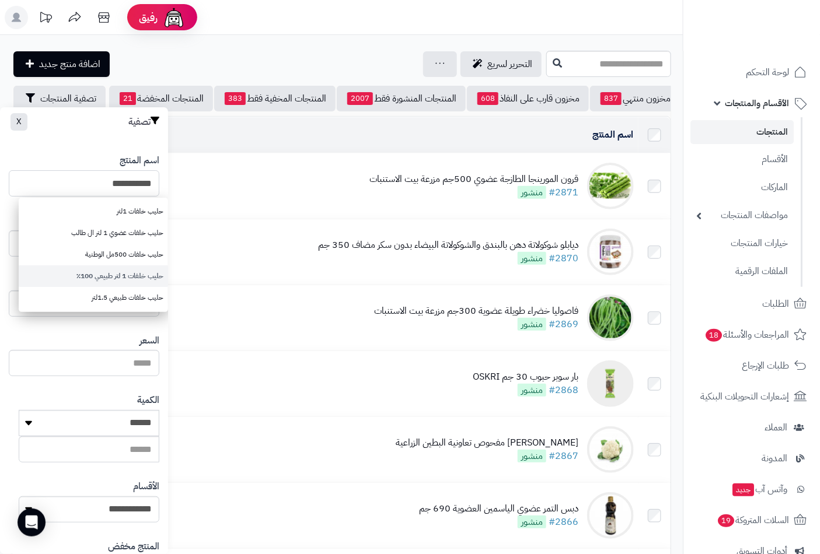
type input "**********"
click at [130, 279] on link "حليب خلفات 1 لتر طبيعي 100٪؜" at bounding box center [93, 276] width 149 height 22
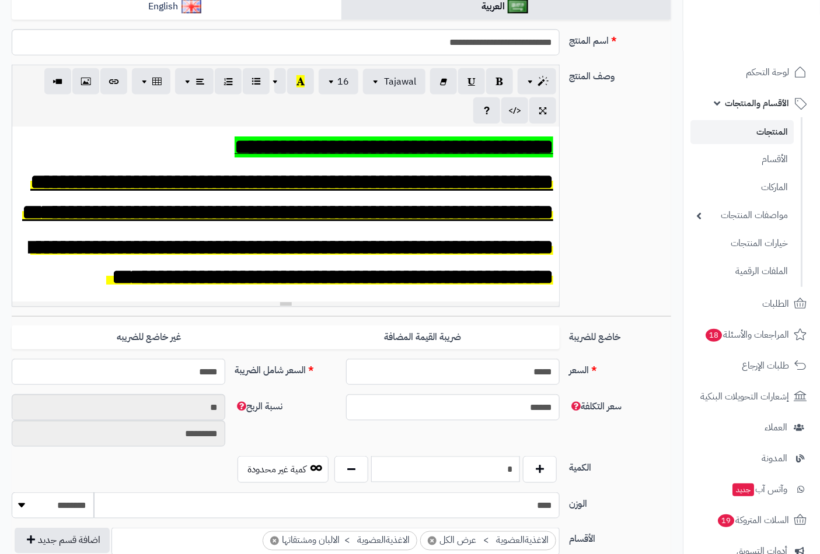
scroll to position [259, 0]
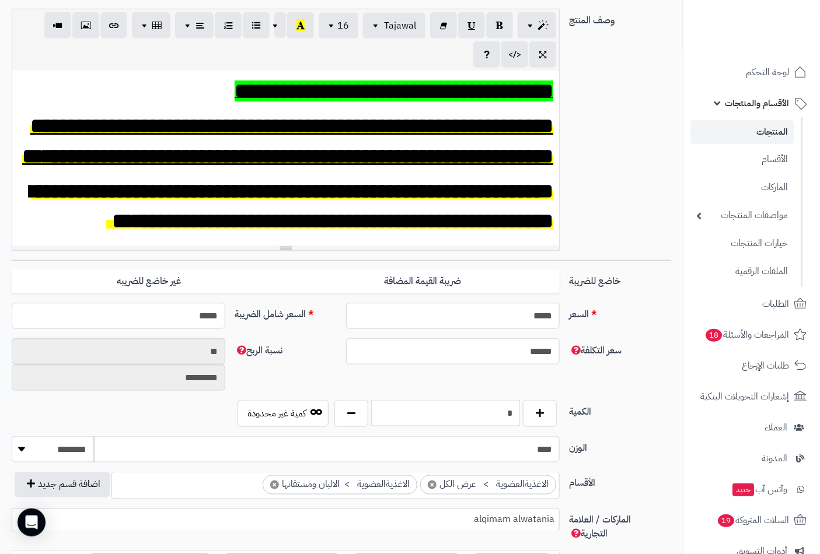
drag, startPoint x: 494, startPoint y: 420, endPoint x: 600, endPoint y: 411, distance: 106.6
click at [600, 411] on div "الكمية * كمية غير محدودة" at bounding box center [341, 418] width 669 height 36
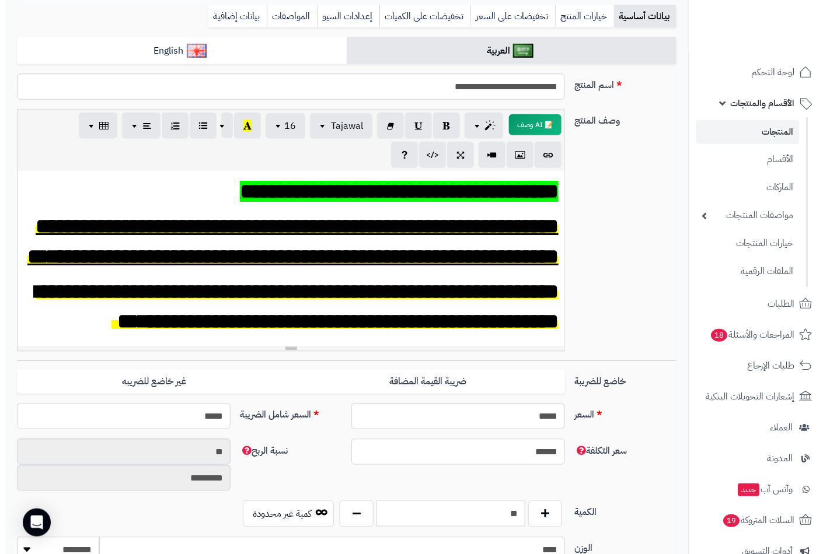
scroll to position [0, 0]
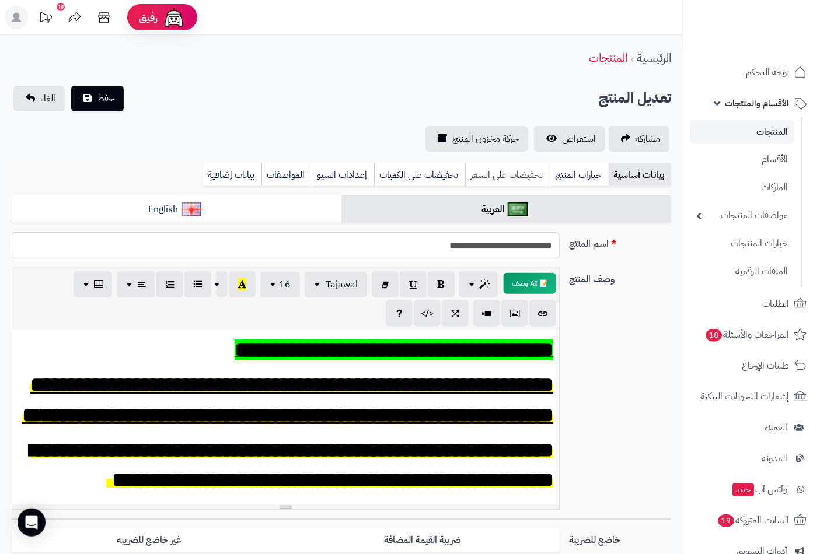
type input "**"
click at [517, 176] on link "تخفيضات على السعر" at bounding box center [507, 174] width 85 height 23
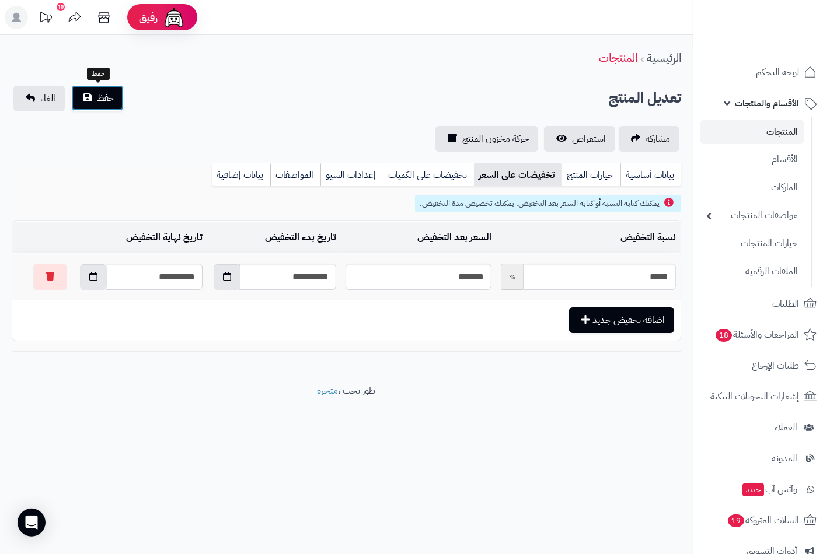
click at [106, 100] on span "حفظ" at bounding box center [106, 98] width 18 height 14
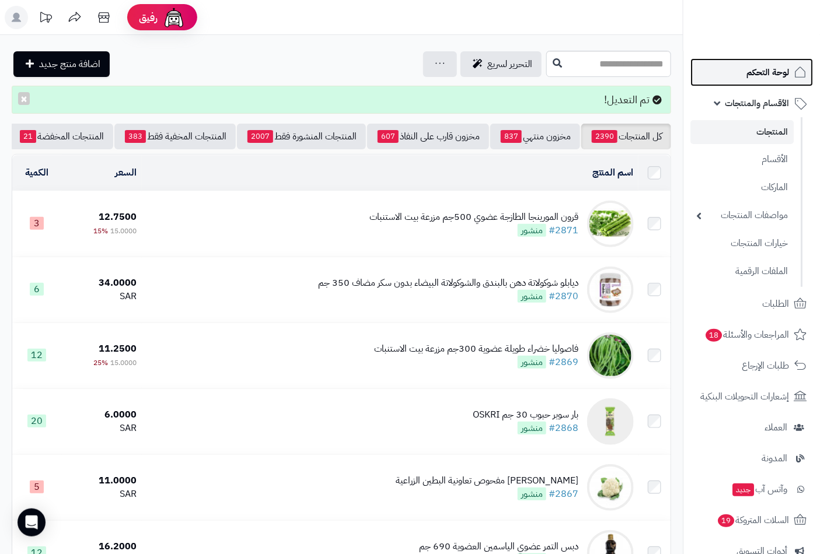
click at [763, 74] on span "لوحة التحكم" at bounding box center [767, 72] width 43 height 16
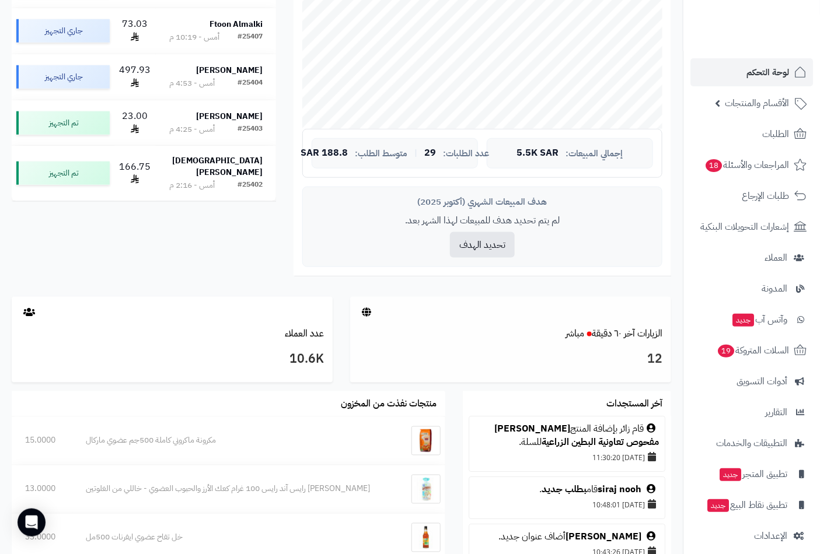
scroll to position [515, 0]
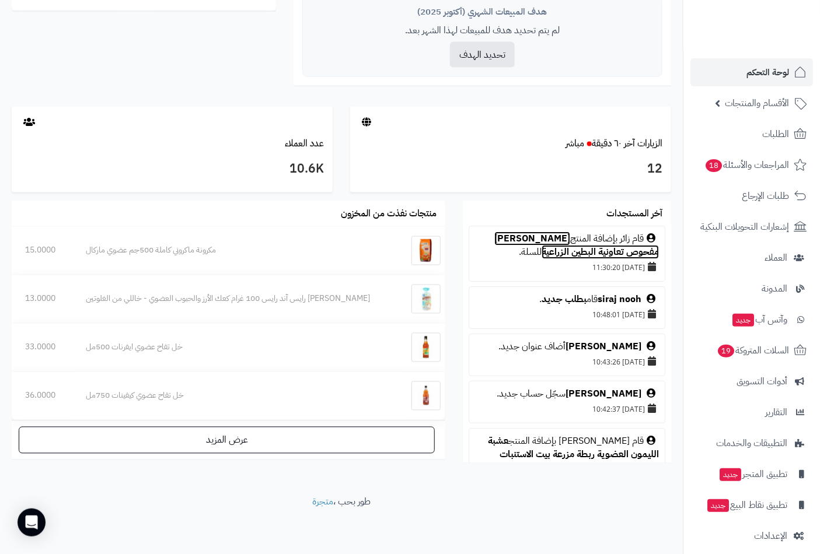
click at [517, 243] on link "[PERSON_NAME] مفحوص تعاونية البطين الزراعية" at bounding box center [576, 245] width 165 height 27
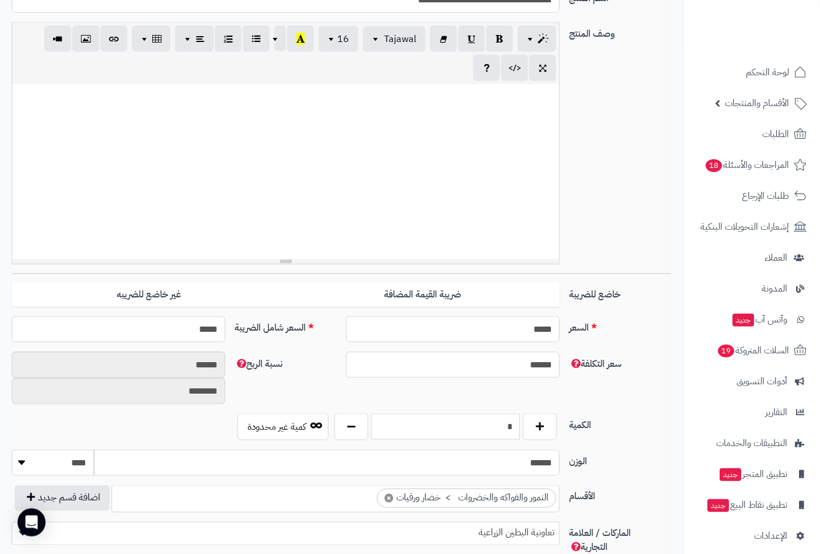
scroll to position [259, 0]
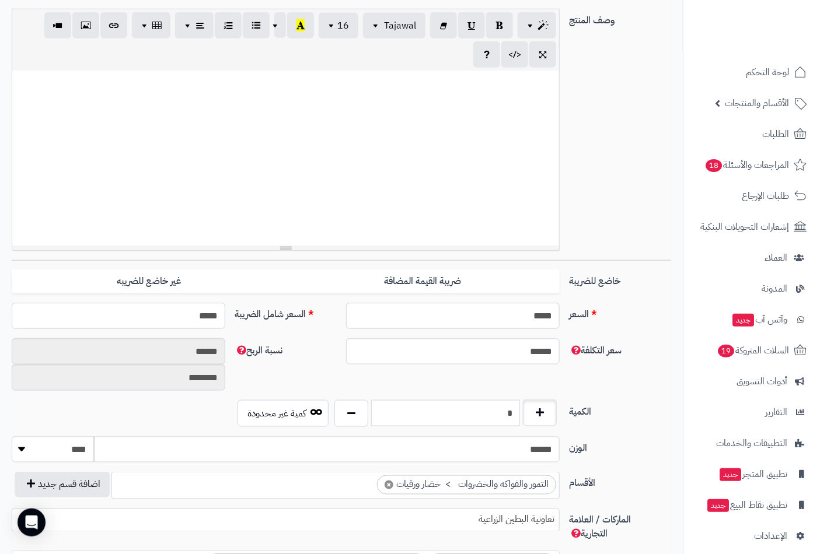
drag, startPoint x: 500, startPoint y: 408, endPoint x: 532, endPoint y: 403, distance: 32.6
click at [531, 408] on div "*" at bounding box center [445, 413] width 228 height 27
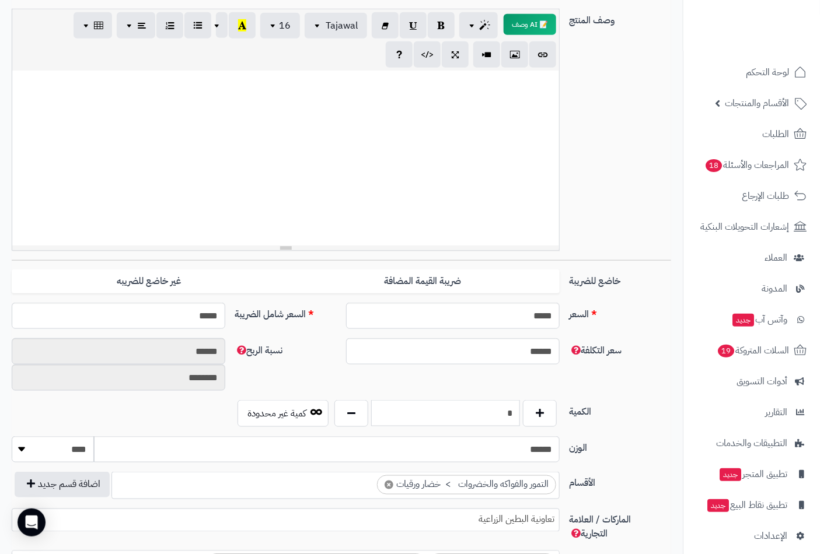
type input "*"
click at [608, 211] on div "وصف المنتج 📝 AI وصف p blockquote pre h1 h2 h3 h4 h5 h6 Tajawal Arial Arial Blac…" at bounding box center [341, 134] width 669 height 251
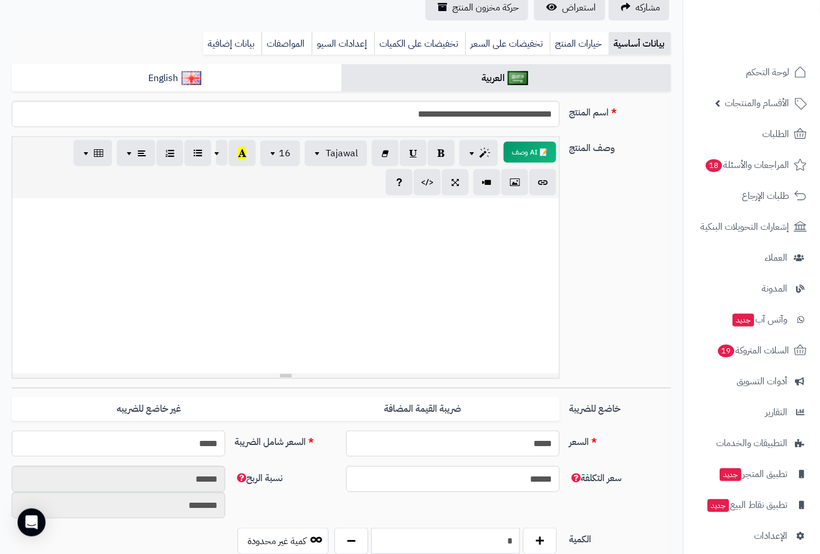
scroll to position [0, 0]
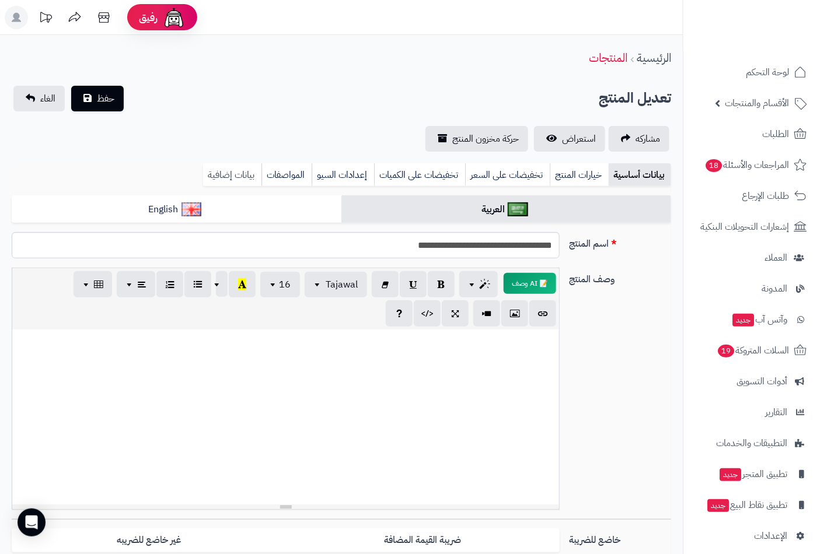
click at [230, 173] on link "بيانات إضافية" at bounding box center [232, 174] width 58 height 23
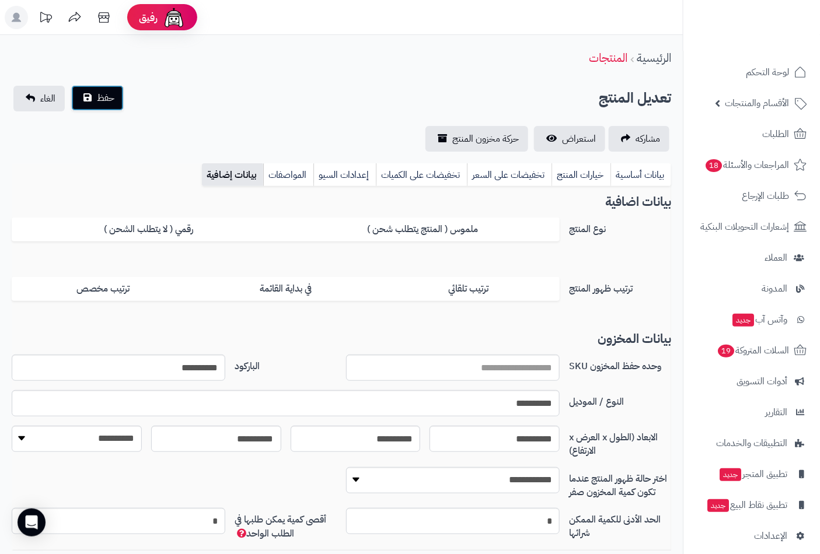
click at [101, 98] on span "حفظ" at bounding box center [106, 98] width 18 height 14
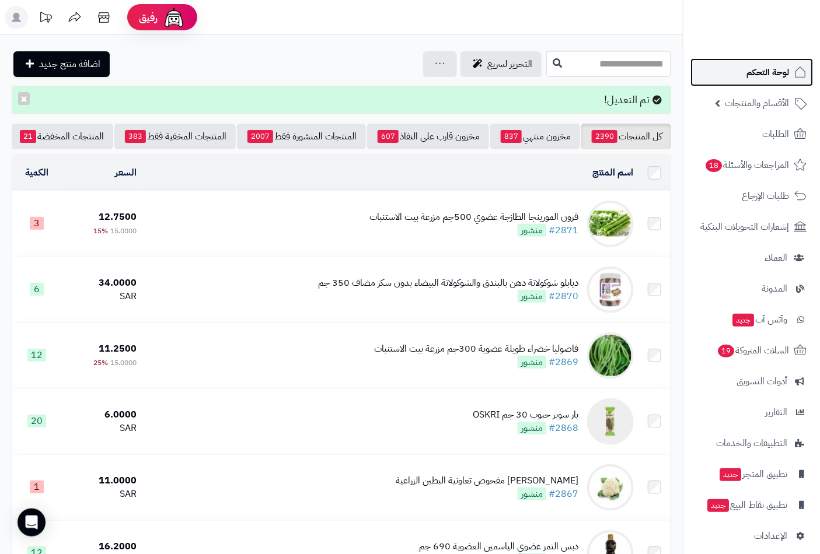
click at [765, 73] on span "لوحة التحكم" at bounding box center [767, 72] width 43 height 16
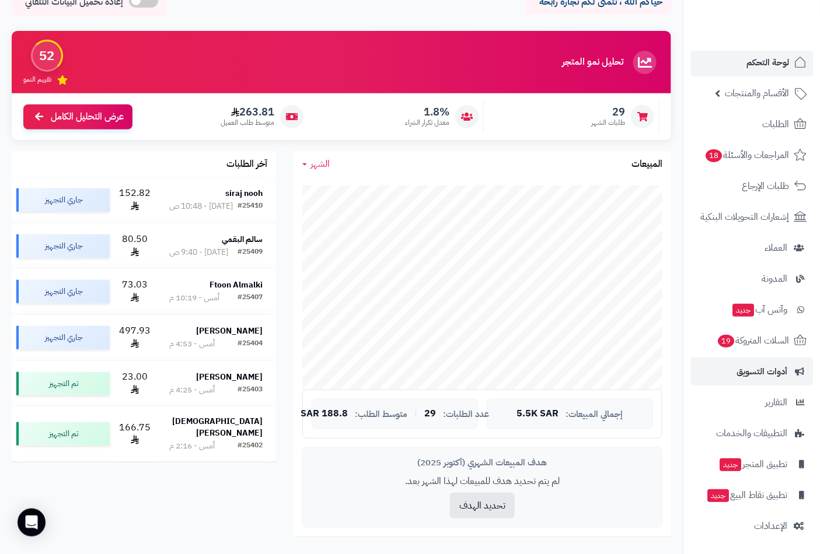
scroll to position [194, 0]
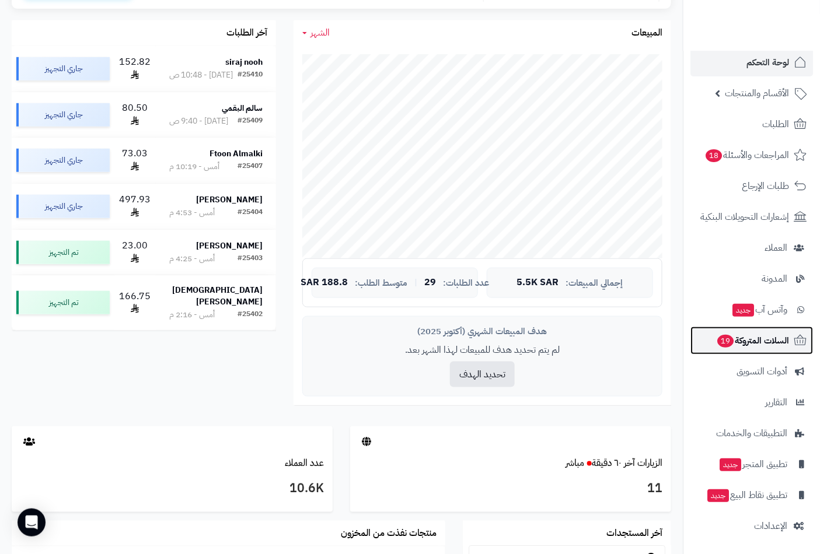
click at [730, 341] on span "19" at bounding box center [725, 341] width 16 height 13
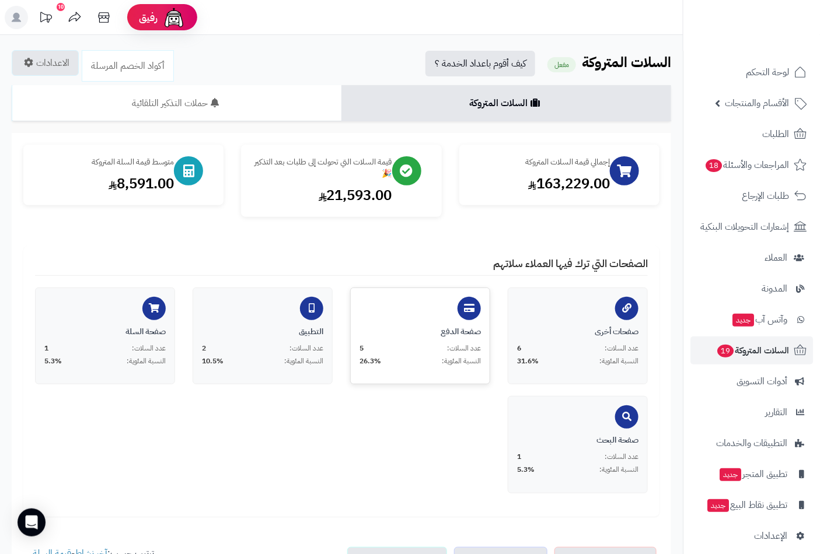
scroll to position [324, 0]
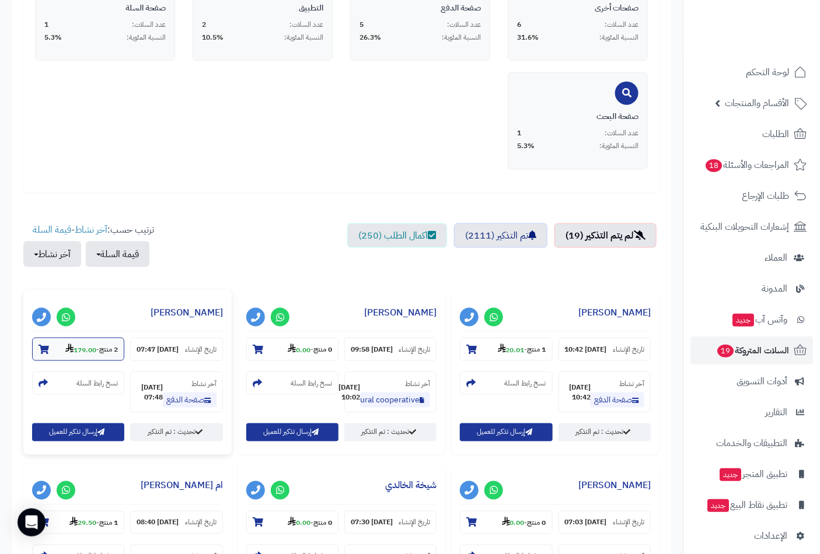
click at [47, 348] on icon at bounding box center [44, 349] width 11 height 9
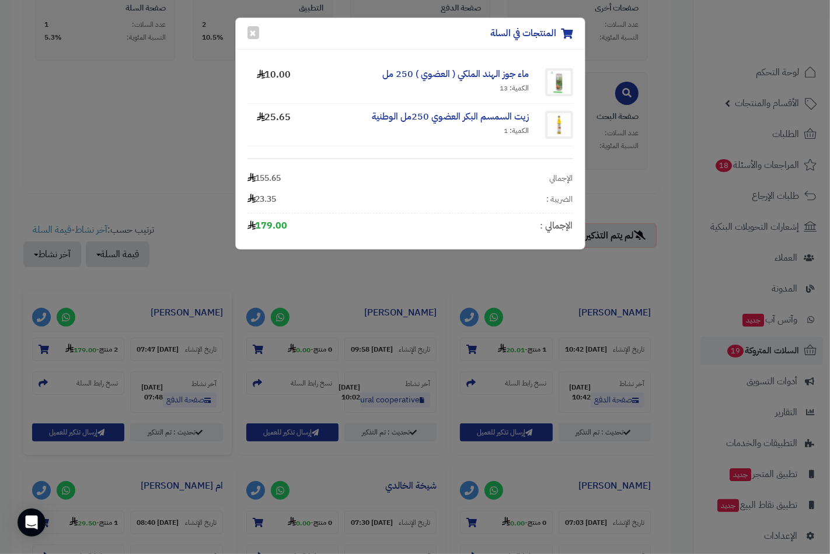
click at [47, 347] on div "المنتجات في السلة × ماء جوز الهند الملكي ( العضوي ) 250 مل الكمية: 13 10.00 زيت…" at bounding box center [415, 277] width 830 height 554
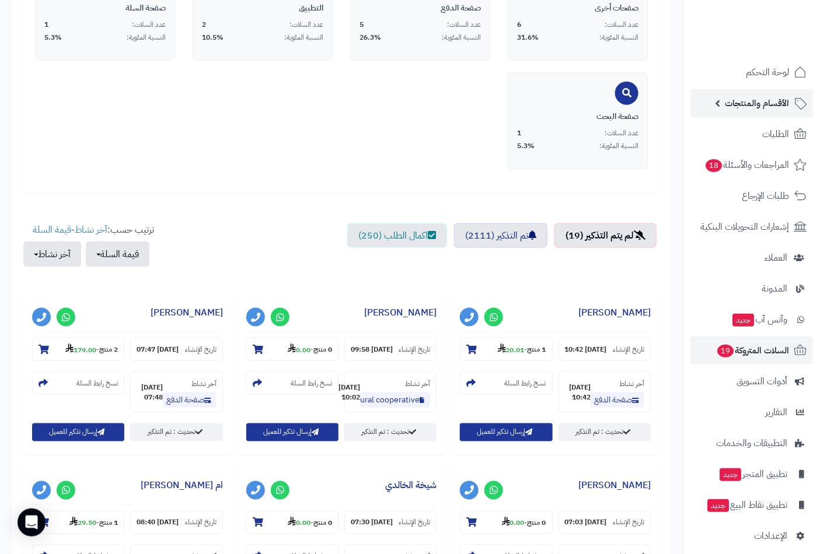
click at [768, 107] on span "الأقسام والمنتجات" at bounding box center [757, 103] width 64 height 16
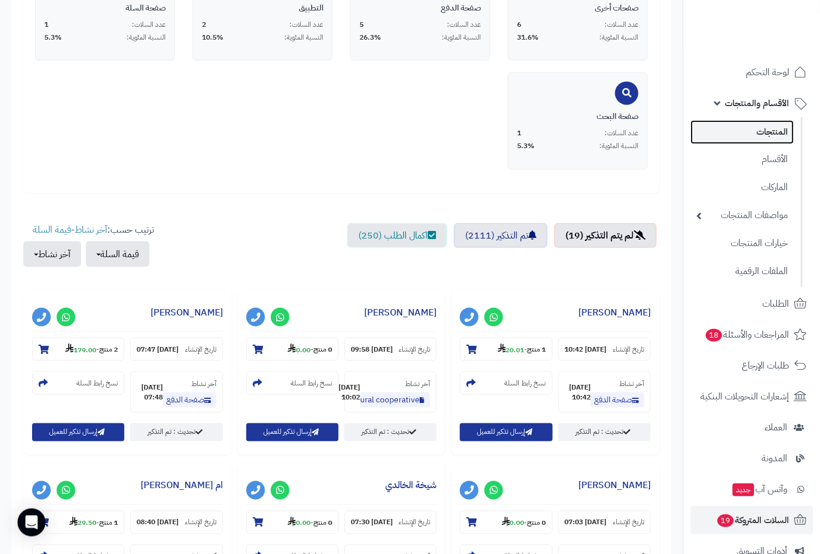
click at [771, 133] on link "المنتجات" at bounding box center [741, 132] width 103 height 24
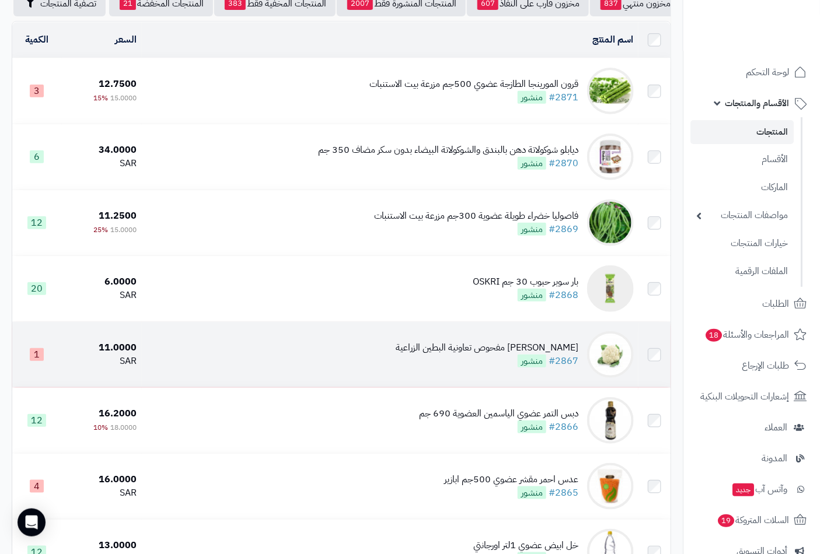
scroll to position [259, 0]
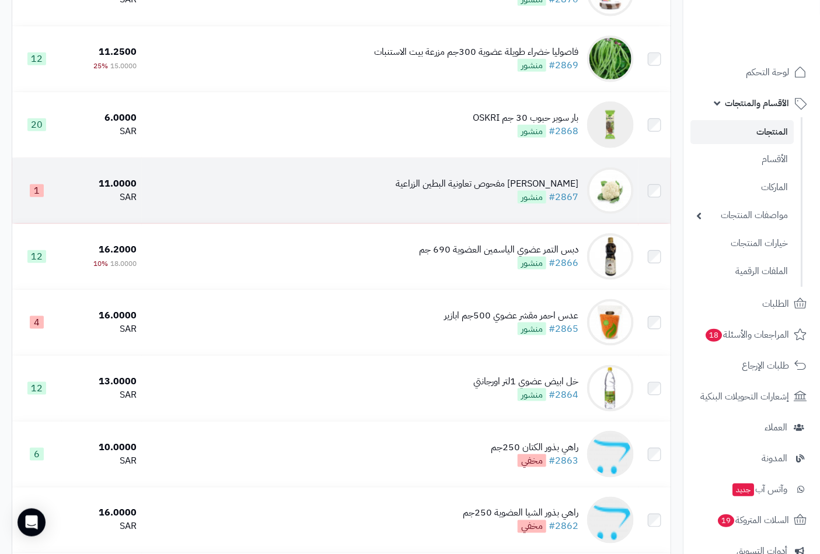
click at [253, 194] on td "[PERSON_NAME] مفحوص تعاونية البطين الزراعية #2867 منشور" at bounding box center [390, 190] width 496 height 65
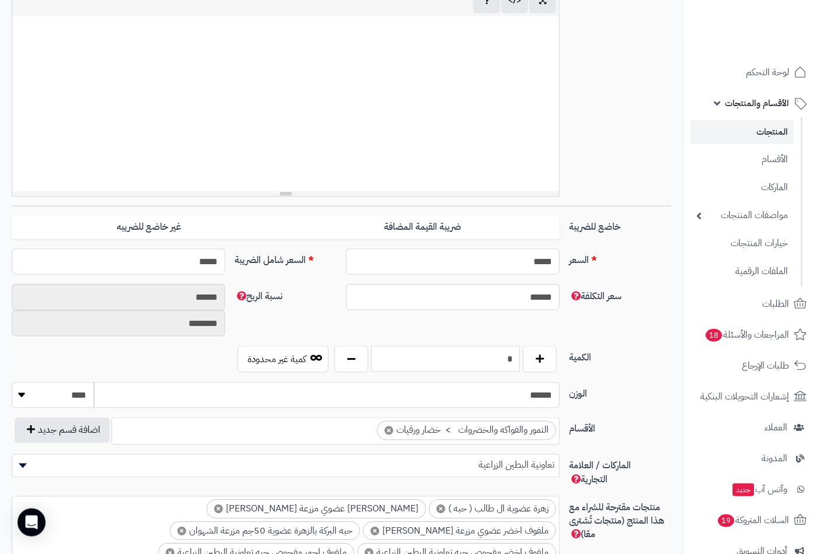
scroll to position [324, 0]
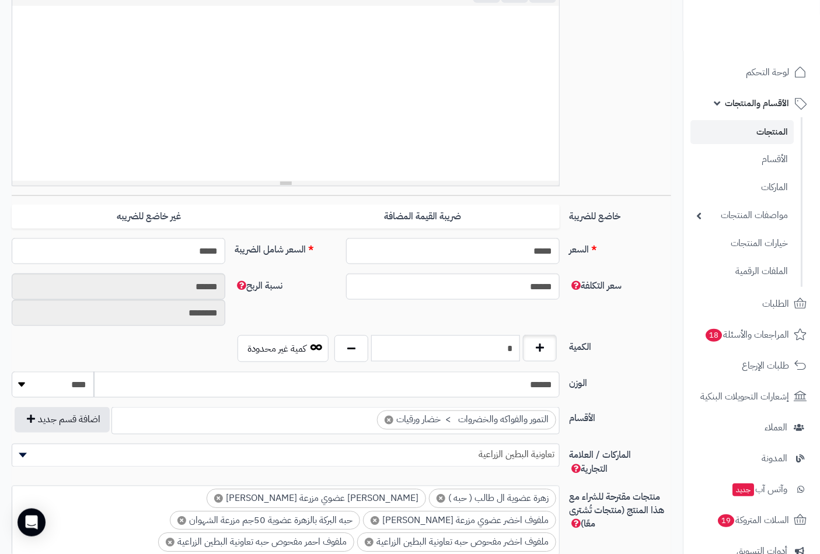
drag, startPoint x: 502, startPoint y: 347, endPoint x: 541, endPoint y: 346, distance: 38.5
click at [541, 346] on div "*" at bounding box center [445, 348] width 228 height 27
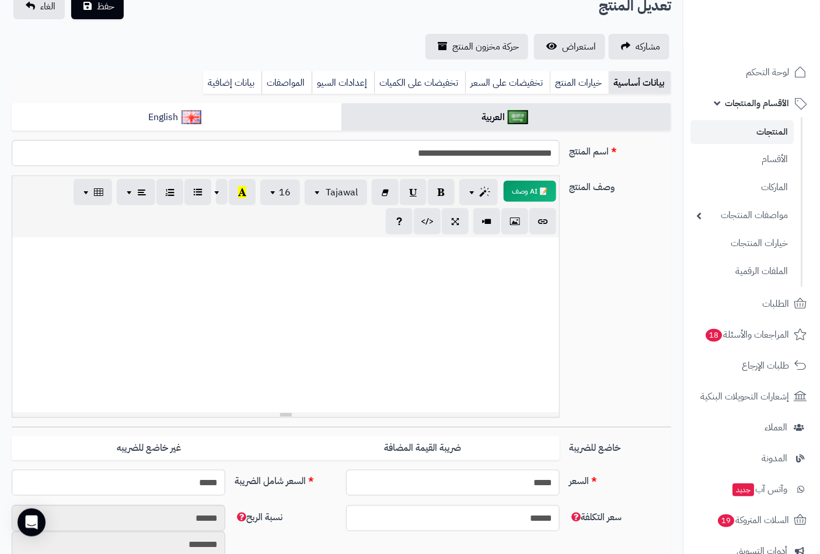
scroll to position [0, 0]
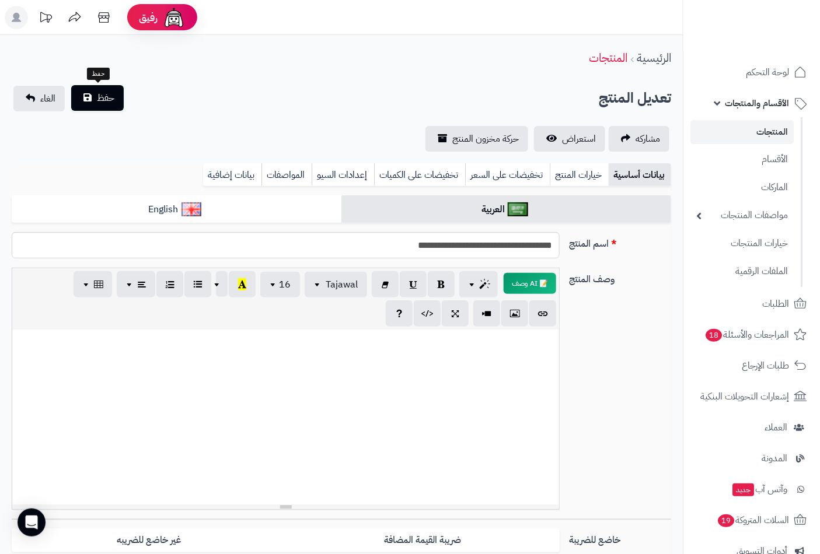
type input "*"
click at [100, 97] on span "حفظ" at bounding box center [106, 98] width 18 height 14
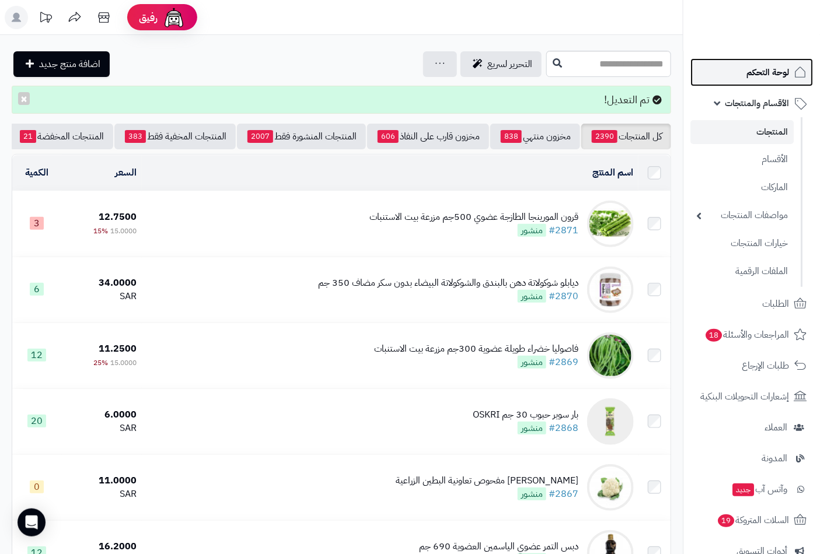
click at [780, 76] on span "لوحة التحكم" at bounding box center [767, 72] width 43 height 16
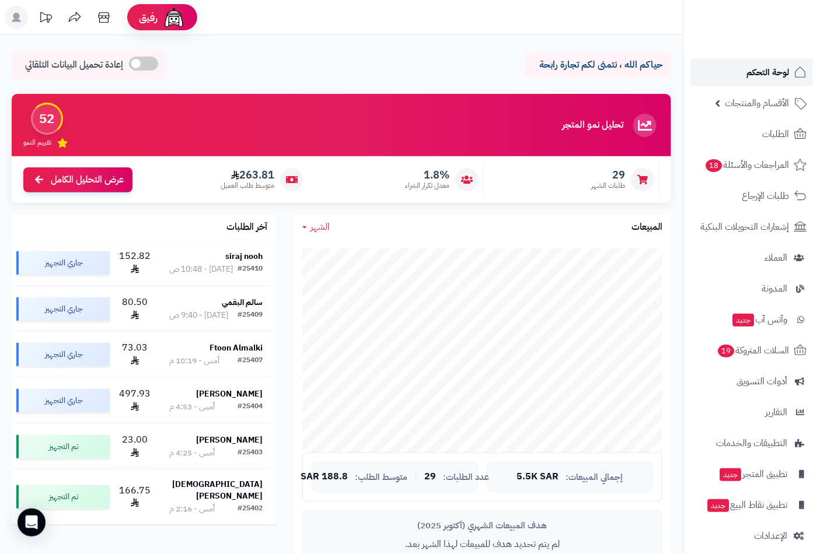
click at [774, 67] on span "لوحة التحكم" at bounding box center [767, 72] width 43 height 16
click at [770, 67] on span "لوحة التحكم" at bounding box center [767, 72] width 43 height 16
click at [768, 77] on span "لوحة التحكم" at bounding box center [767, 72] width 43 height 16
click at [737, 103] on span "الأقسام والمنتجات" at bounding box center [757, 103] width 64 height 16
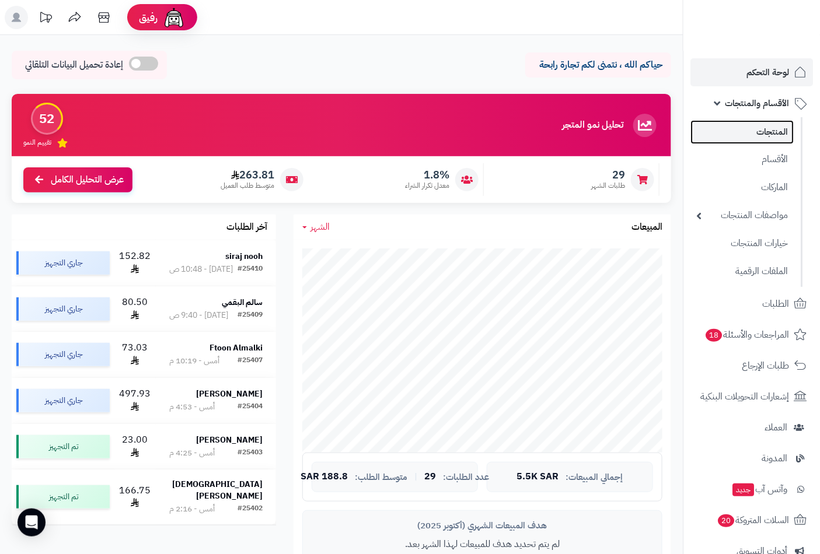
click at [767, 133] on link "المنتجات" at bounding box center [741, 132] width 103 height 24
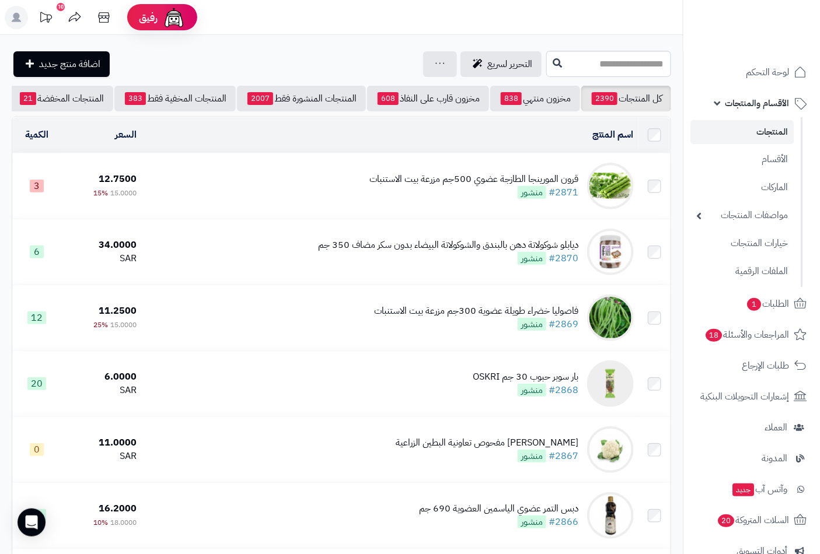
scroll to position [0, -110]
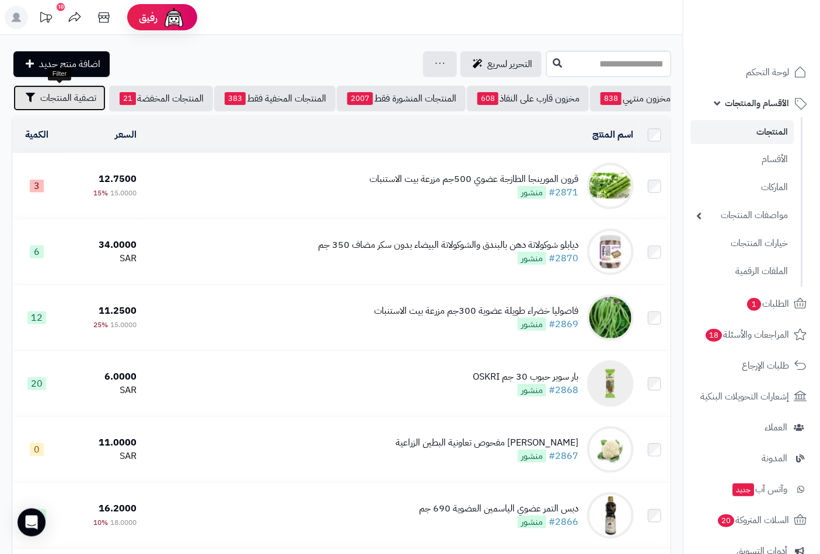
click at [60, 100] on span "تصفية المنتجات" at bounding box center [68, 98] width 56 height 14
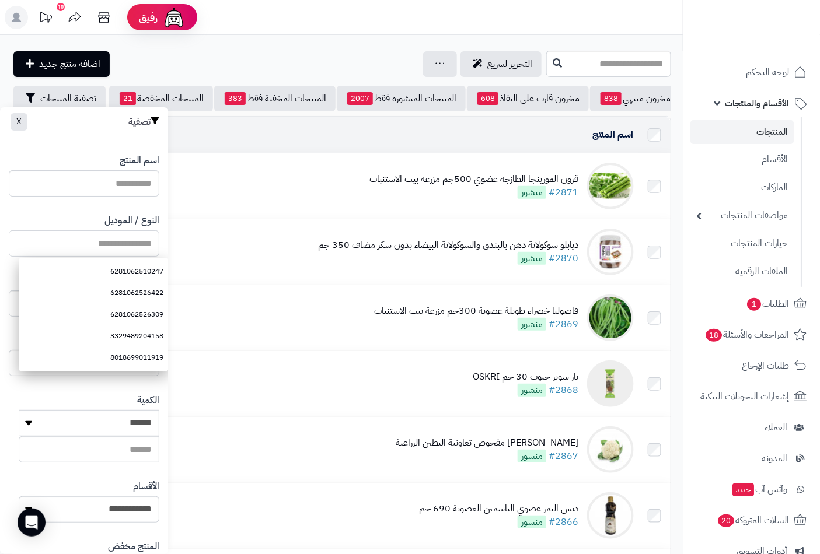
paste input "**********"
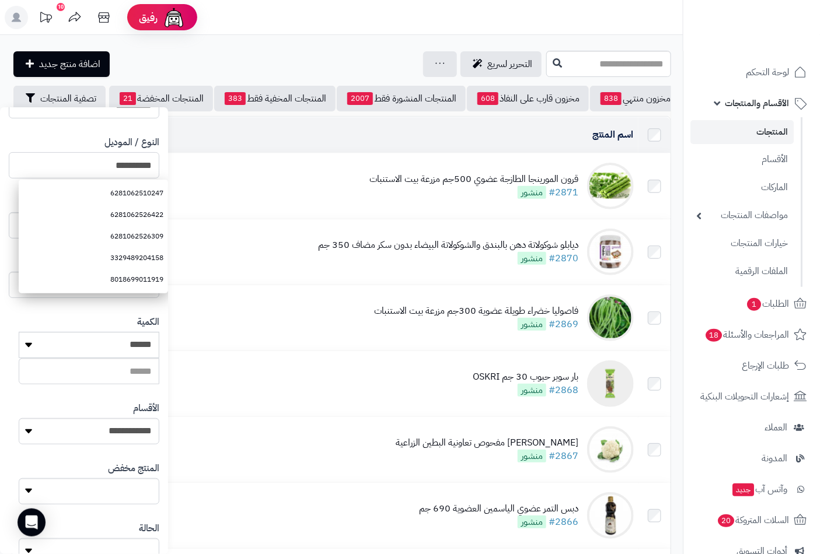
scroll to position [159, 0]
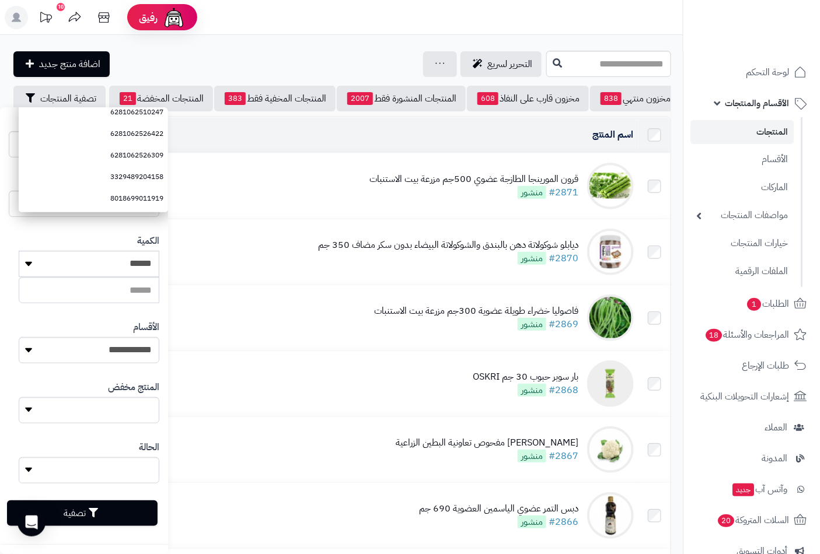
type input "**********"
click at [125, 510] on button "تصفية" at bounding box center [82, 514] width 151 height 26
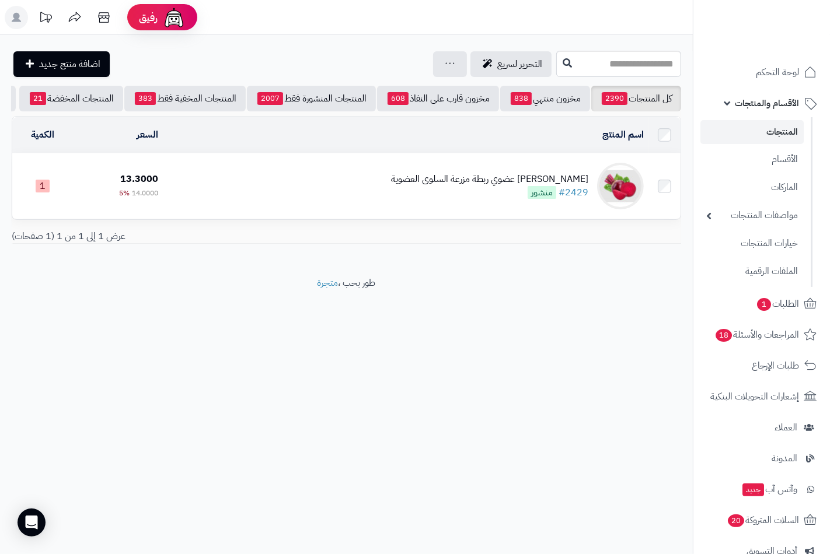
click at [457, 186] on div "شمندر عضوي ربطة مزرعة السلوى العضوية" at bounding box center [489, 179] width 197 height 13
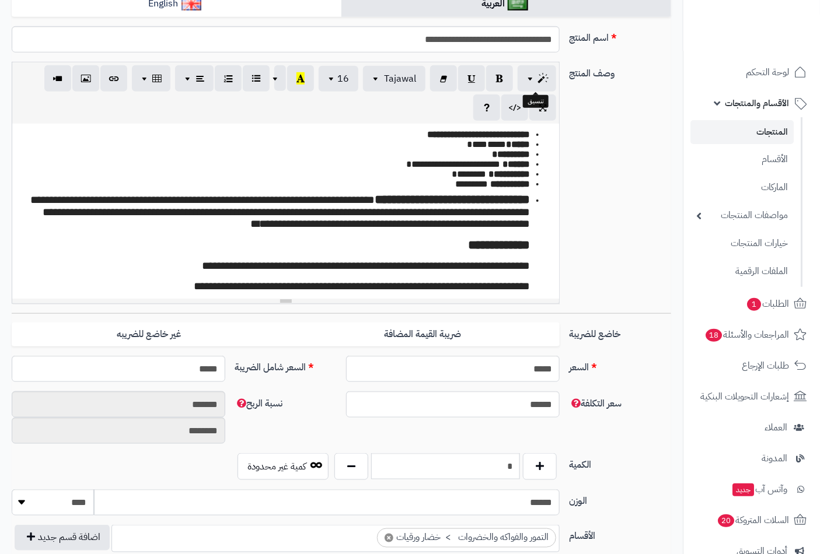
scroll to position [259, 0]
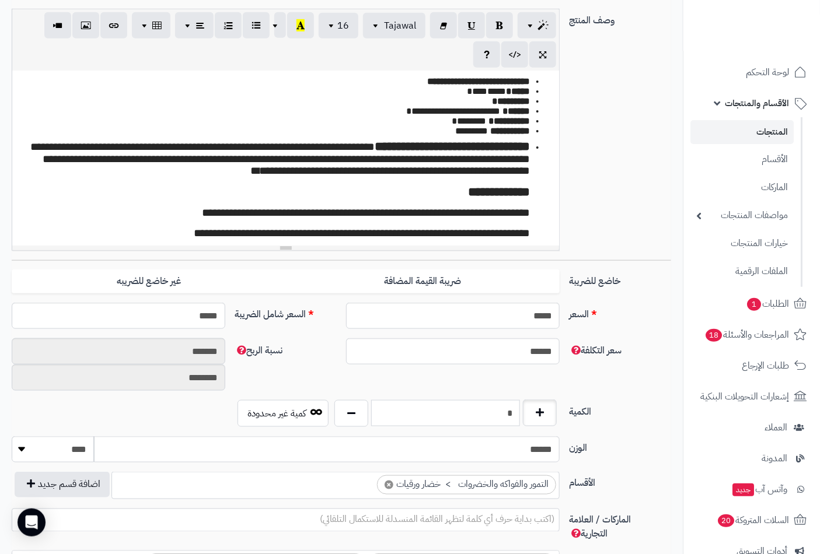
click at [535, 412] on div "*" at bounding box center [445, 413] width 228 height 27
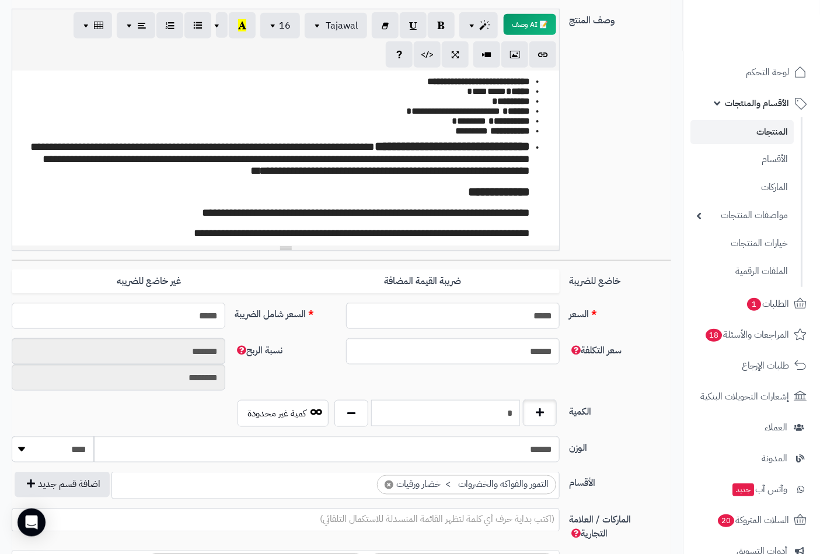
scroll to position [0, 0]
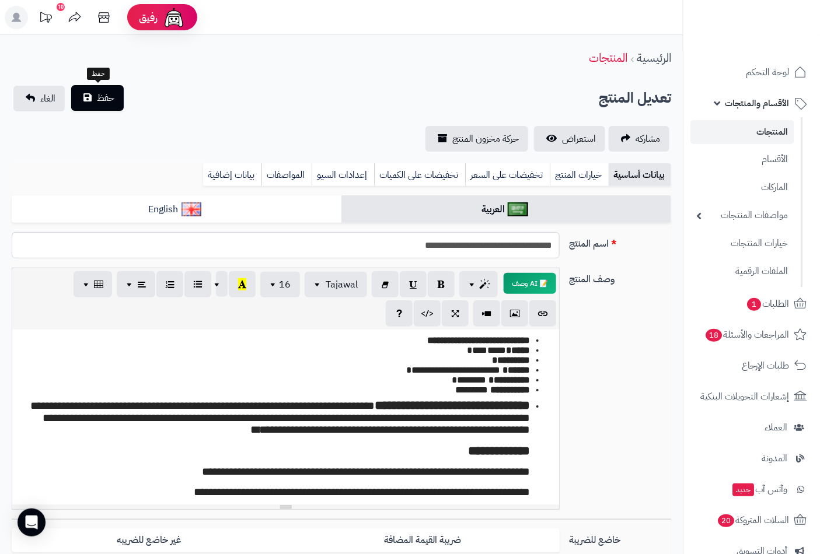
type input "*"
click at [97, 88] on button "حفظ" at bounding box center [97, 98] width 53 height 26
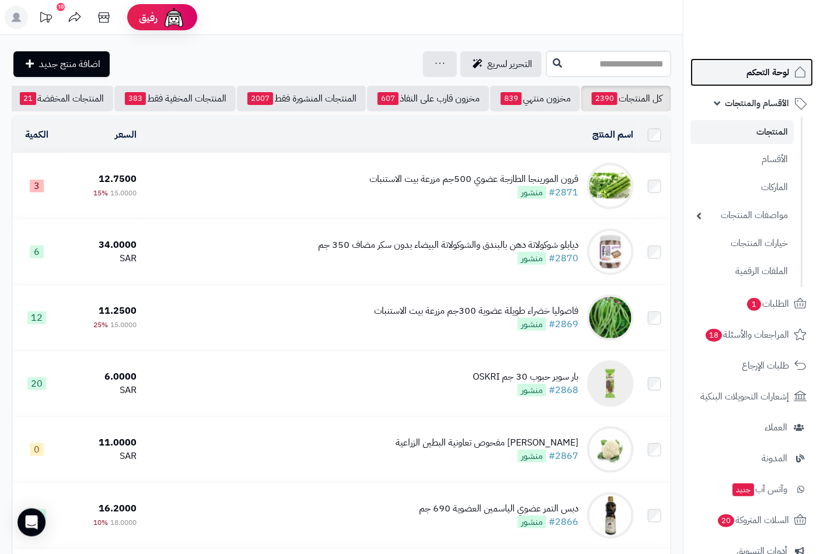
click at [750, 72] on span "لوحة التحكم" at bounding box center [767, 72] width 43 height 16
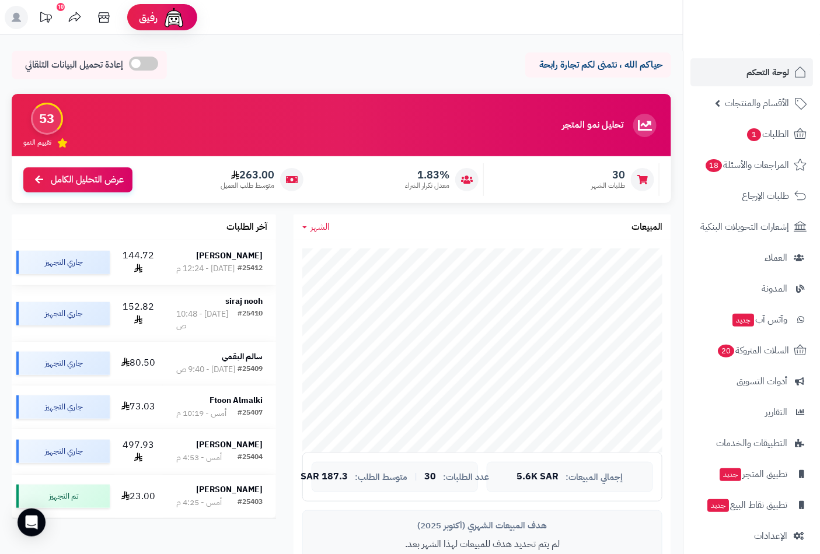
click at [225, 259] on div "رنا علوش" at bounding box center [219, 256] width 87 height 12
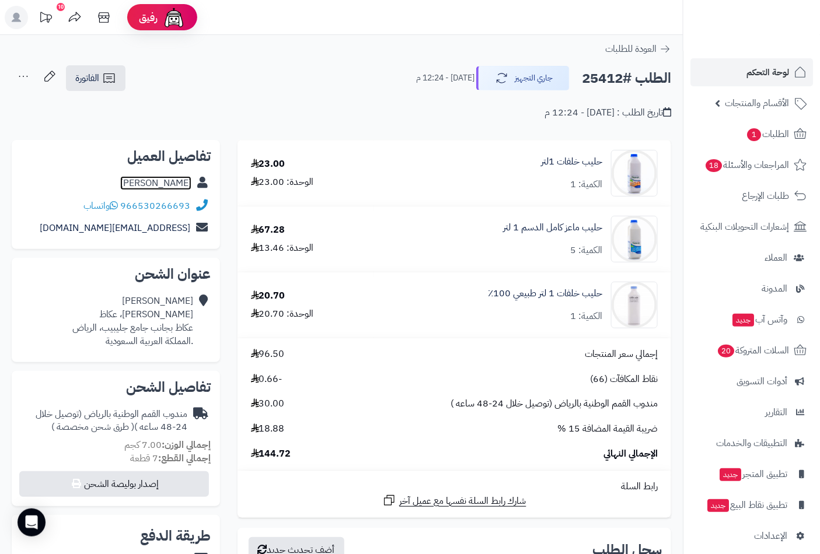
click at [183, 183] on link "رنا علوش" at bounding box center [155, 183] width 71 height 14
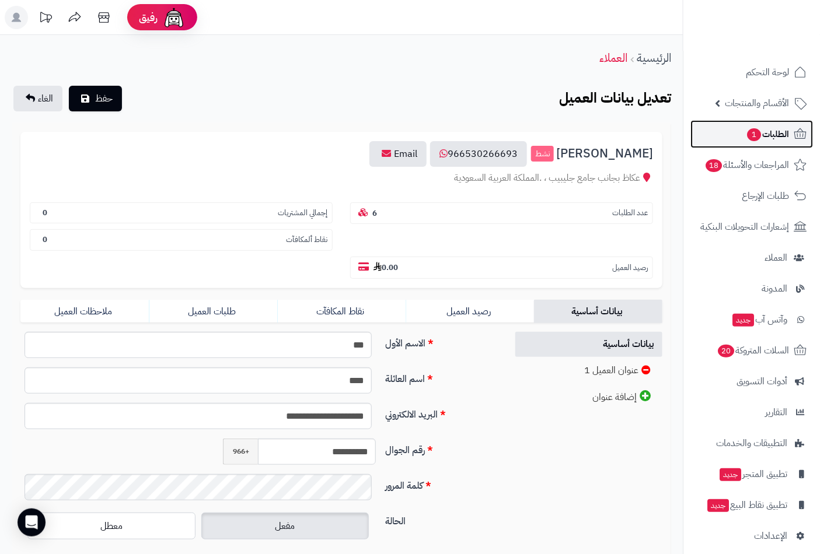
click at [775, 134] on span "الطلبات 1" at bounding box center [767, 134] width 43 height 16
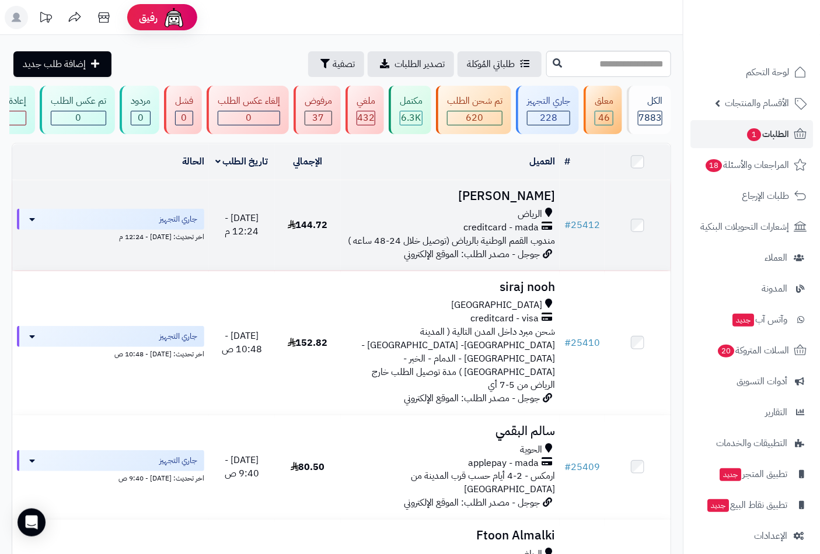
click at [537, 203] on h3 "[PERSON_NAME]" at bounding box center [450, 196] width 210 height 13
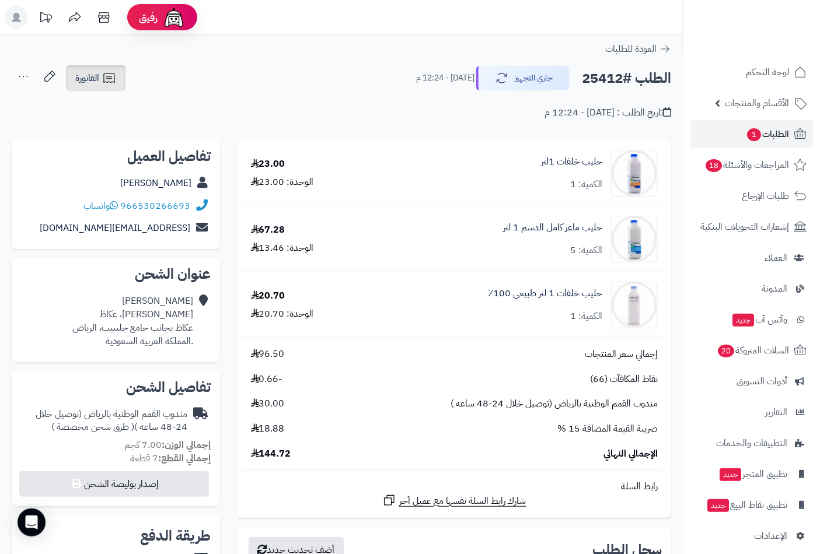
click at [96, 82] on span "الفاتورة" at bounding box center [87, 78] width 24 height 14
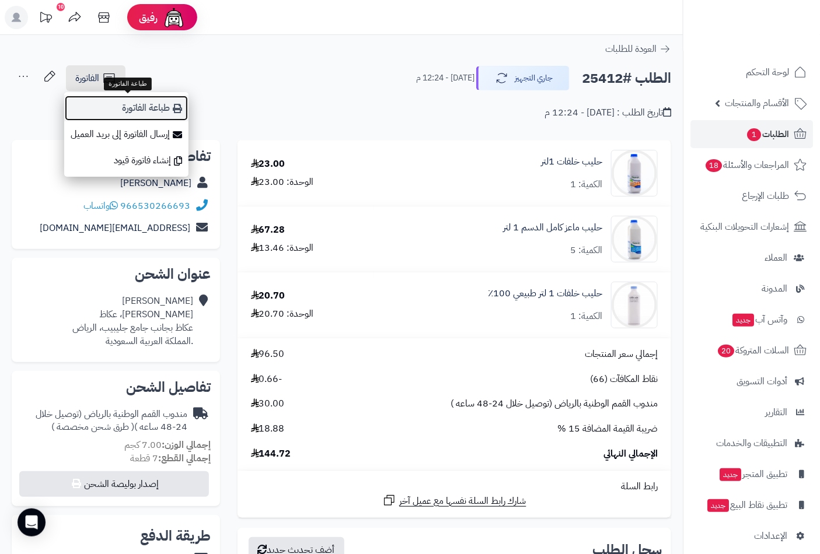
click at [140, 107] on link "طباعة الفاتورة" at bounding box center [126, 108] width 124 height 26
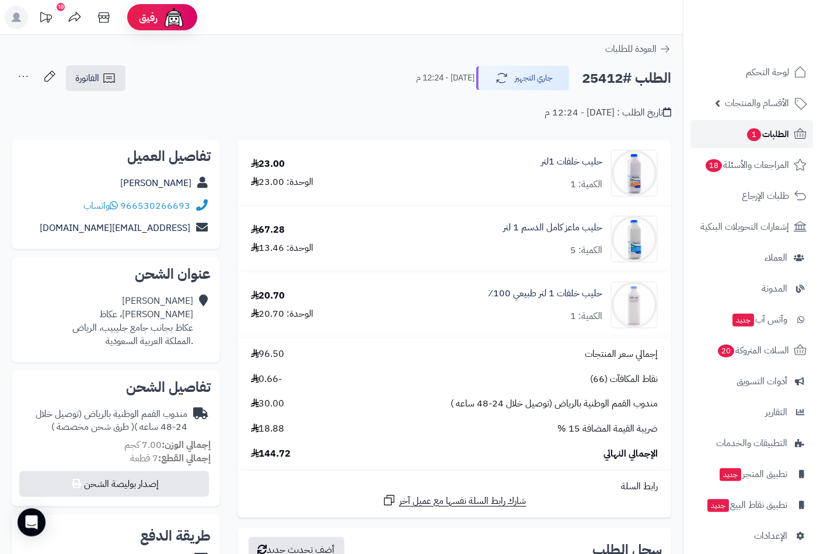
click at [763, 136] on span "الطلبات 1" at bounding box center [767, 134] width 43 height 16
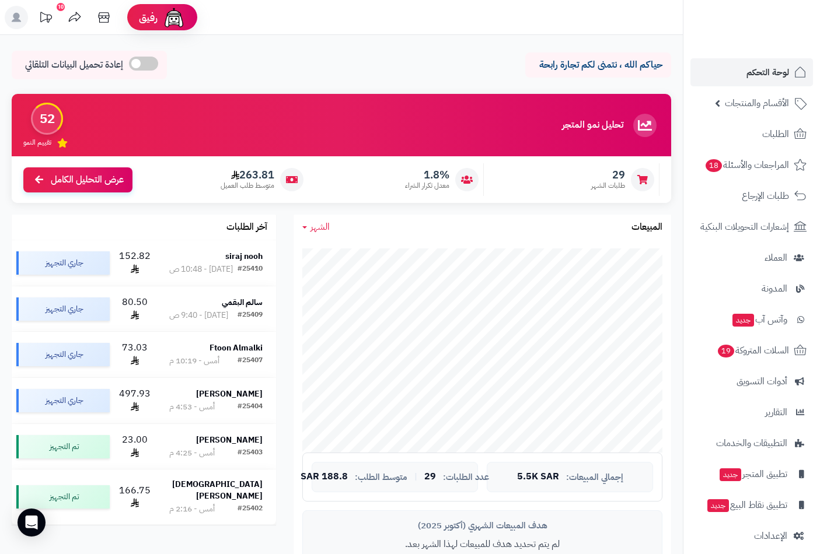
scroll to position [515, 0]
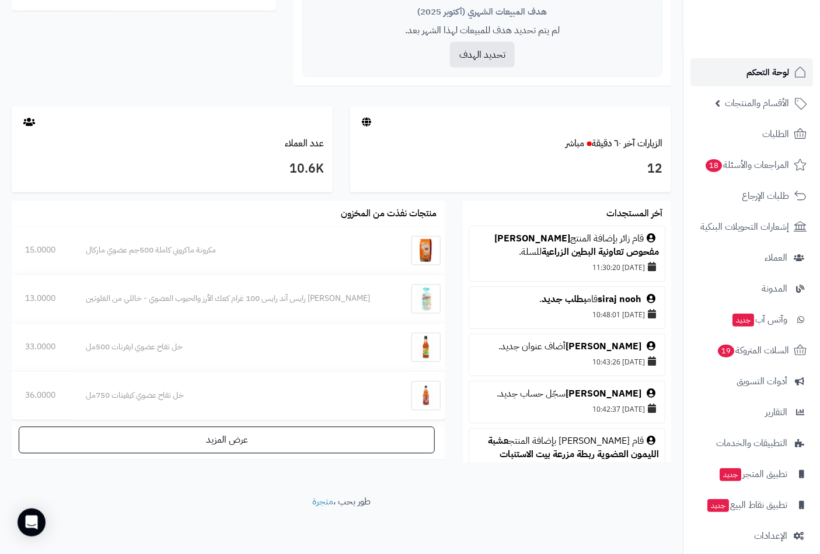
click at [751, 71] on span "لوحة التحكم" at bounding box center [767, 72] width 43 height 16
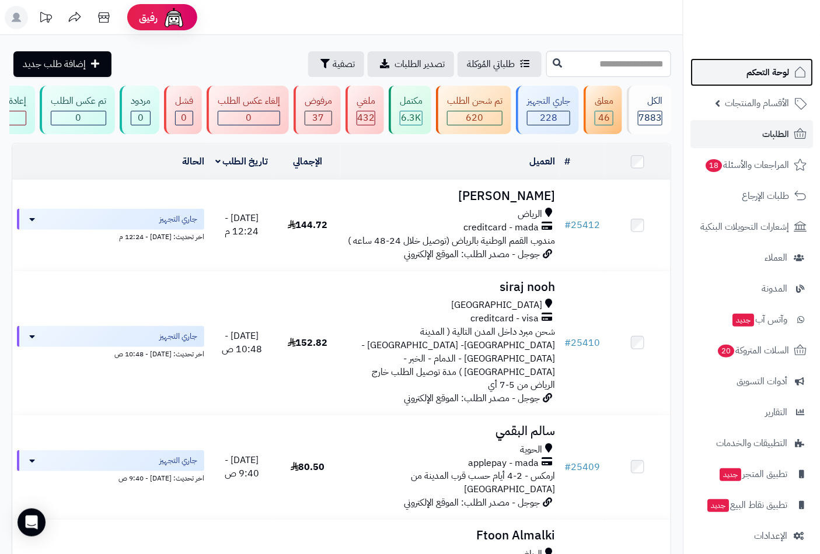
click at [772, 79] on span "لوحة التحكم" at bounding box center [767, 72] width 43 height 16
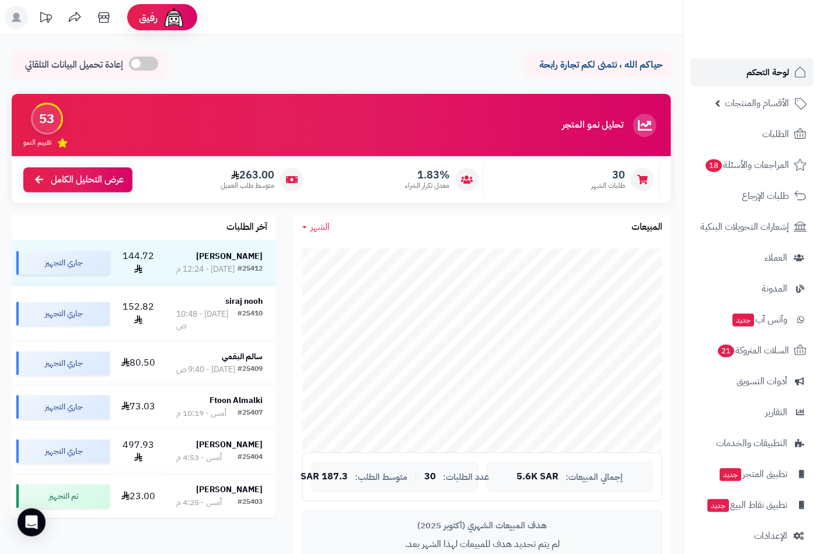
click at [762, 73] on span "لوحة التحكم" at bounding box center [767, 72] width 43 height 16
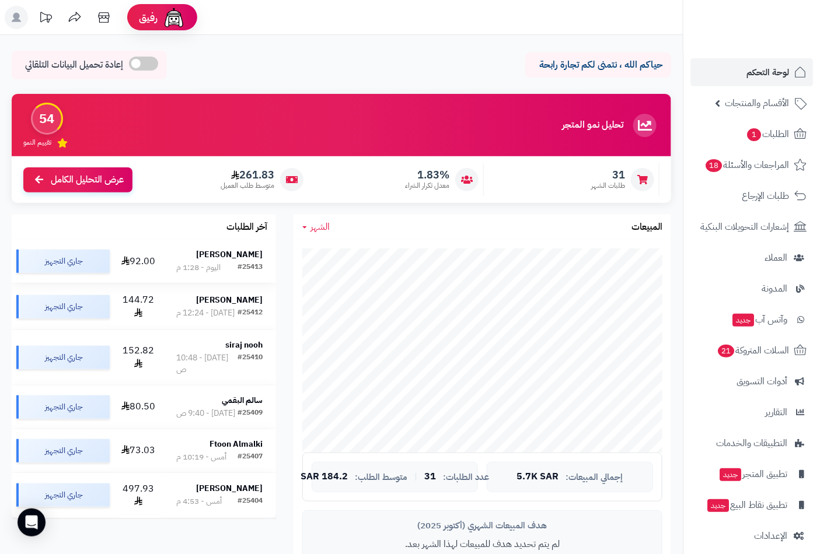
click at [225, 258] on strong "[PERSON_NAME]" at bounding box center [229, 255] width 67 height 12
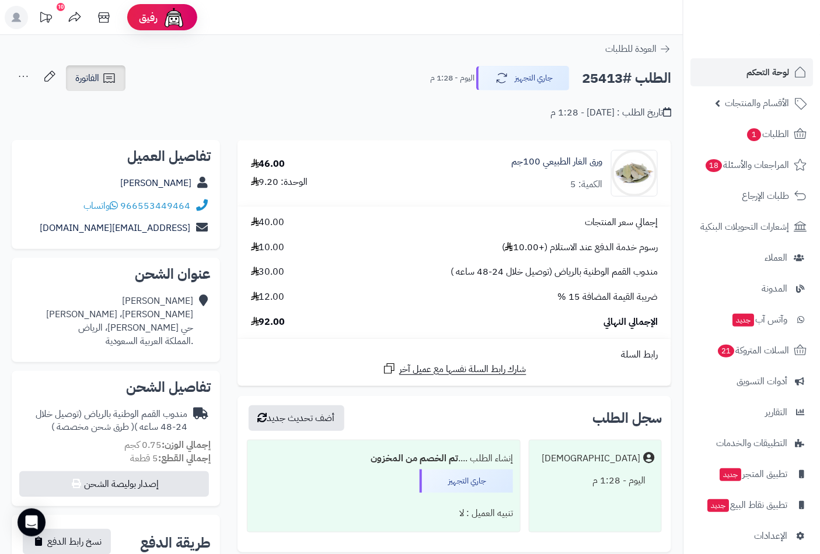
click at [86, 78] on span "الفاتورة" at bounding box center [87, 78] width 24 height 14
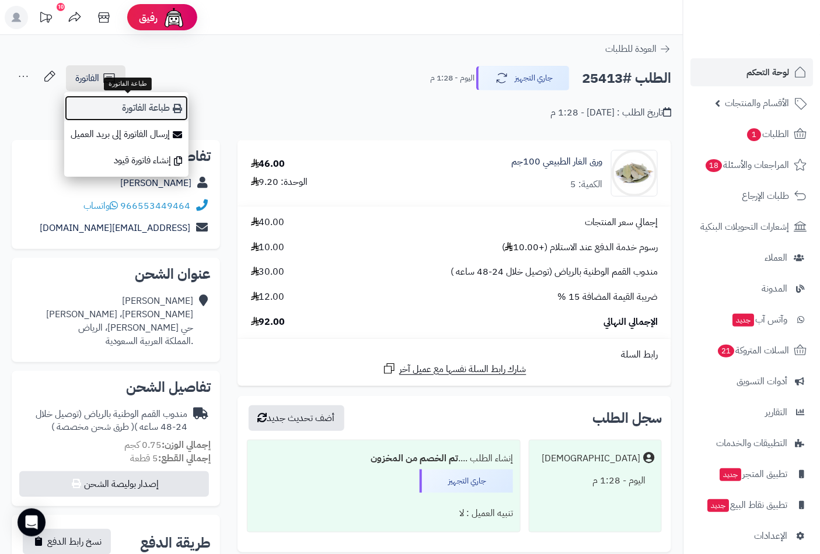
click at [128, 109] on link "طباعة الفاتورة" at bounding box center [126, 108] width 124 height 26
